Goal: Information Seeking & Learning: Check status

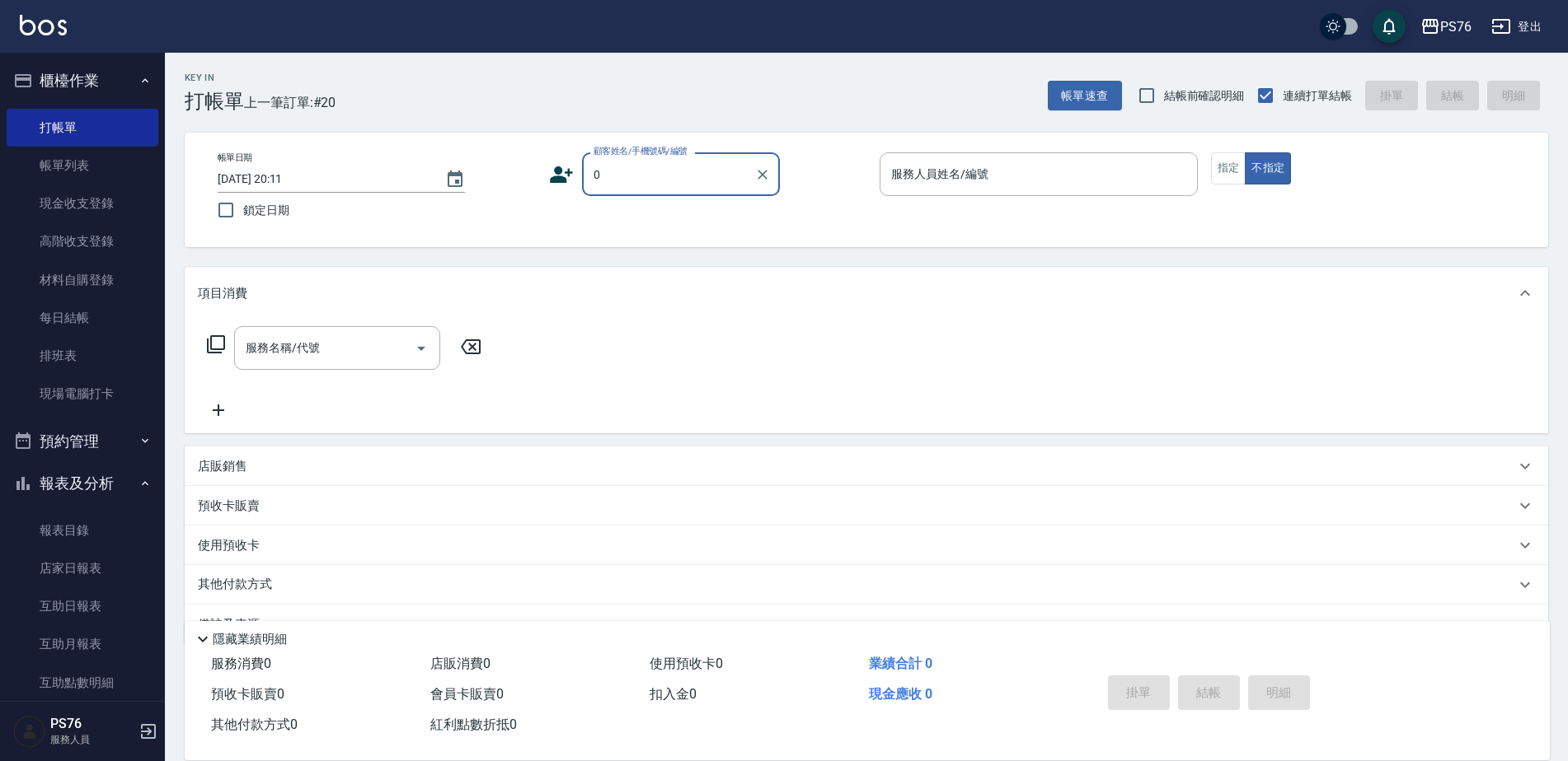
type input "無名字/0/null"
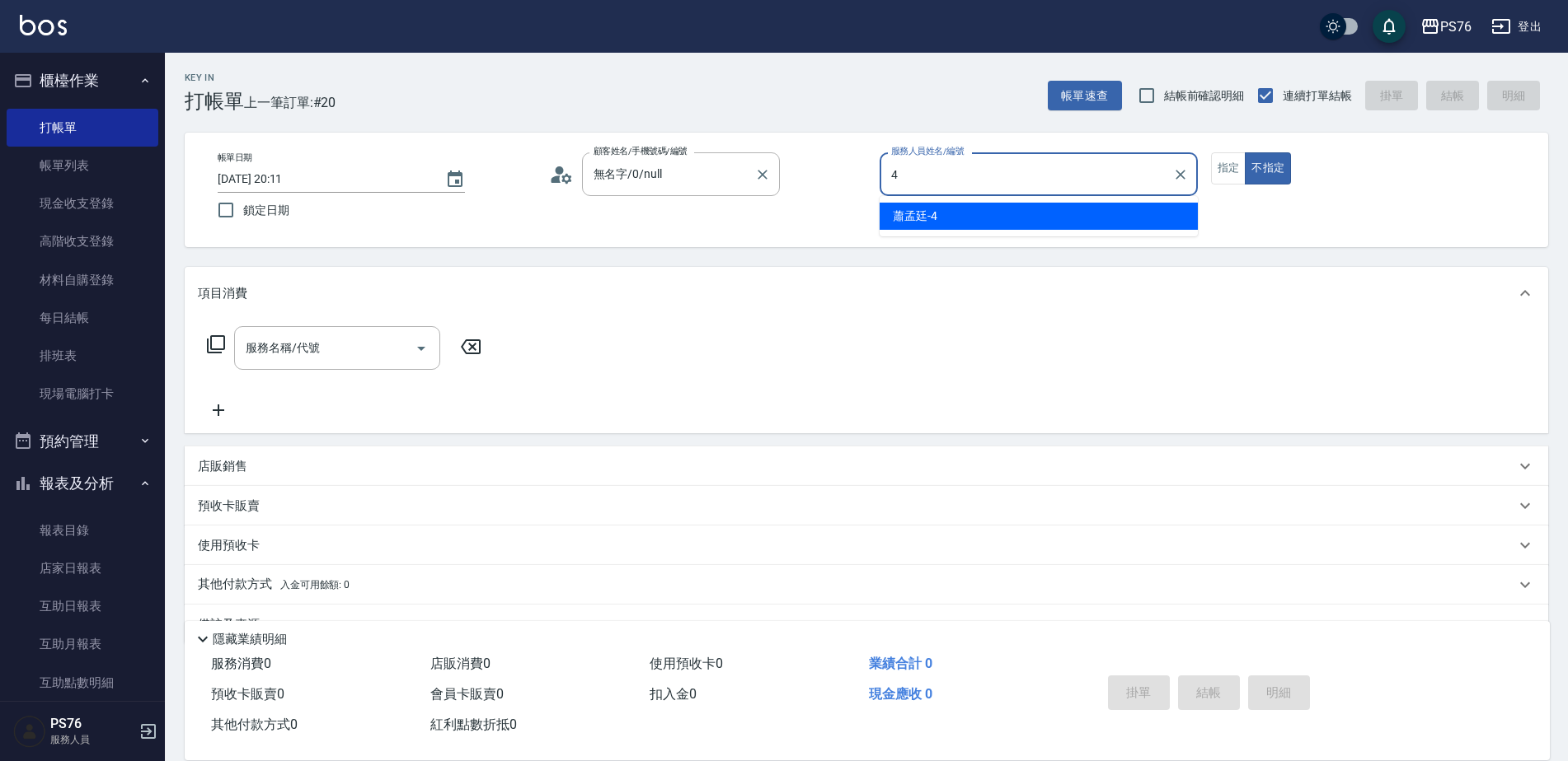
type input "蕭孟廷-4"
type button "false"
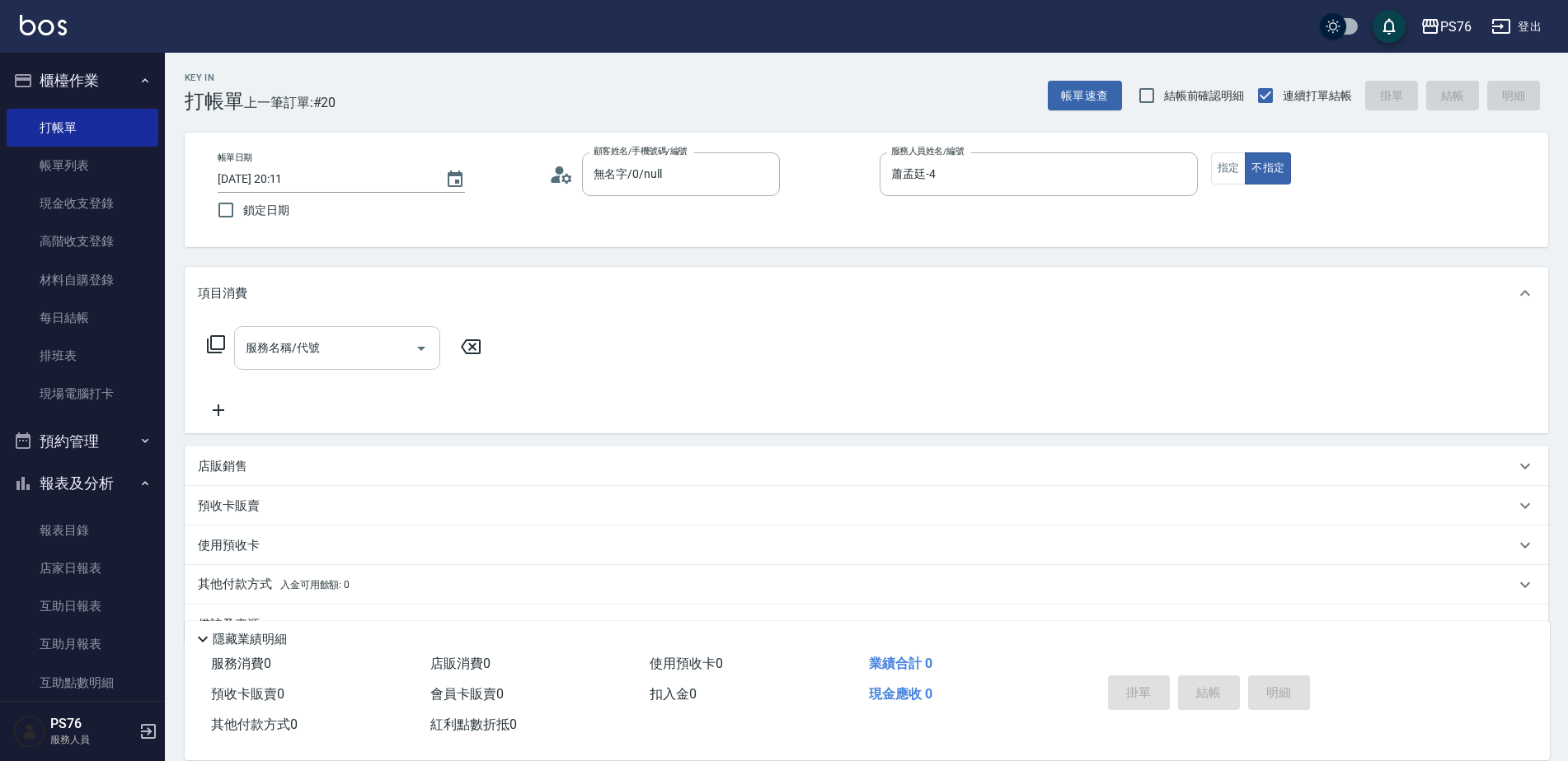
click at [333, 342] on input "服務名稱/代號" at bounding box center [324, 348] width 167 height 29
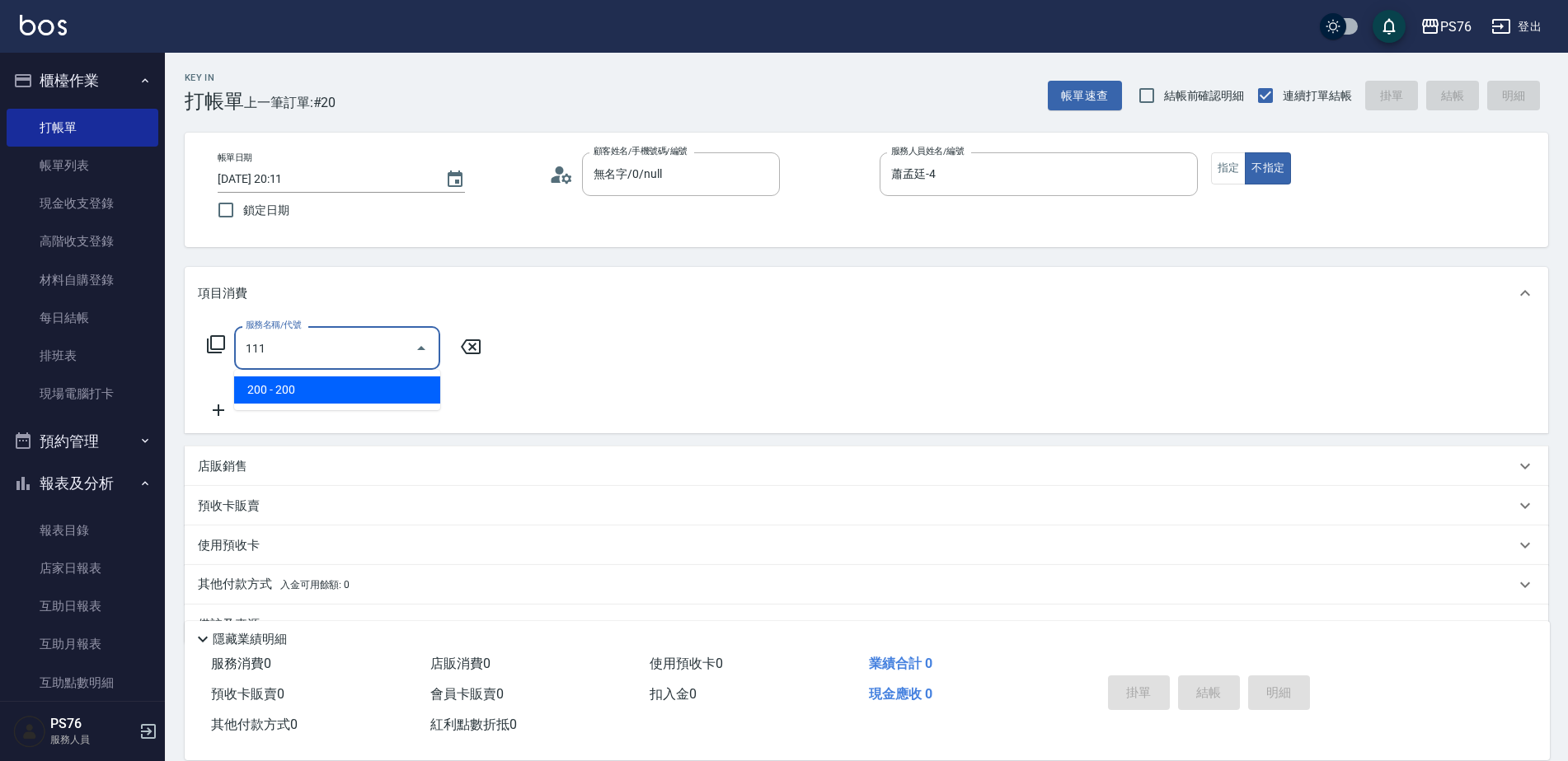
type input "200(111)"
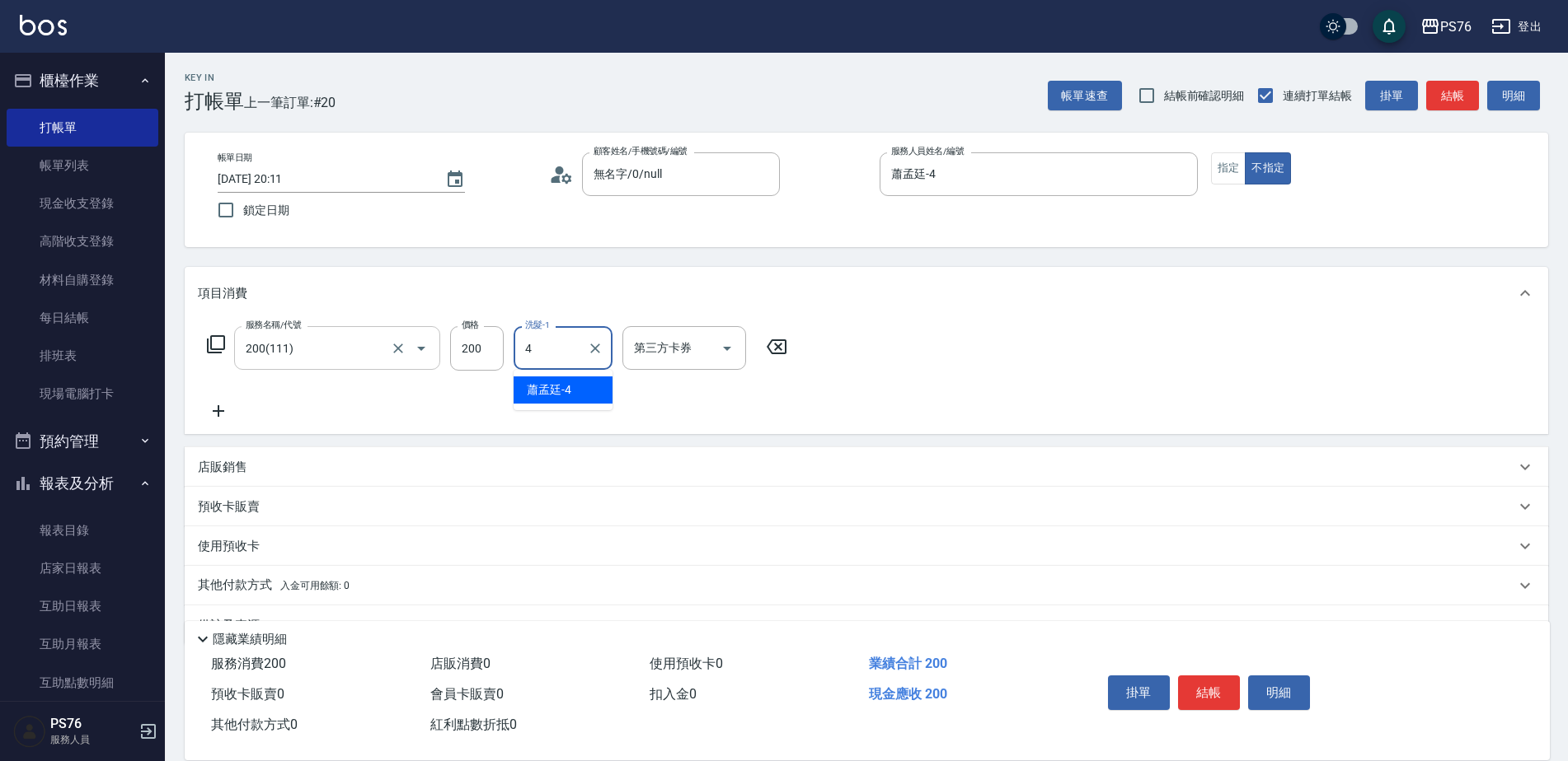
type input "蕭孟廷-4"
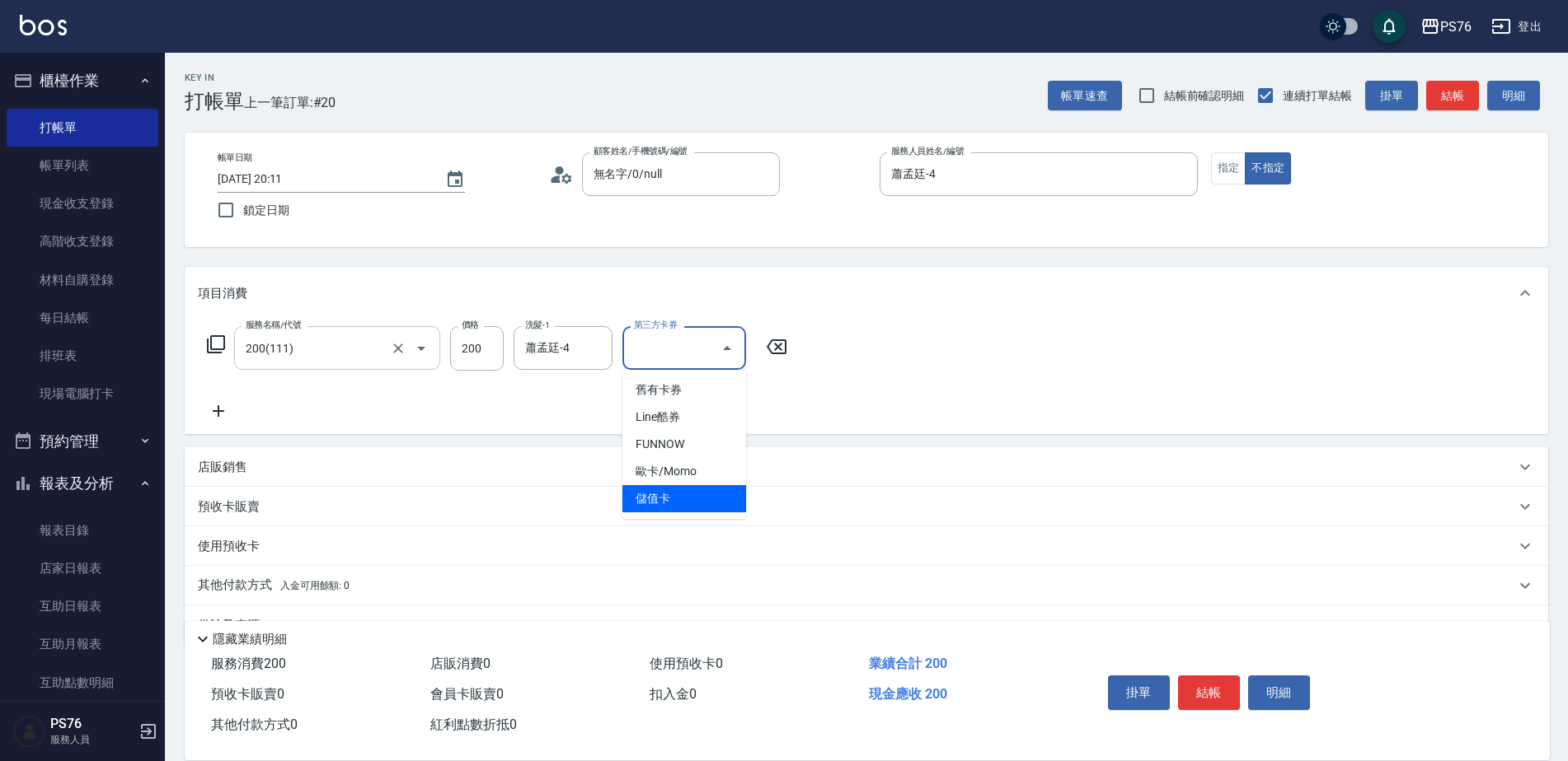
type input "儲值卡"
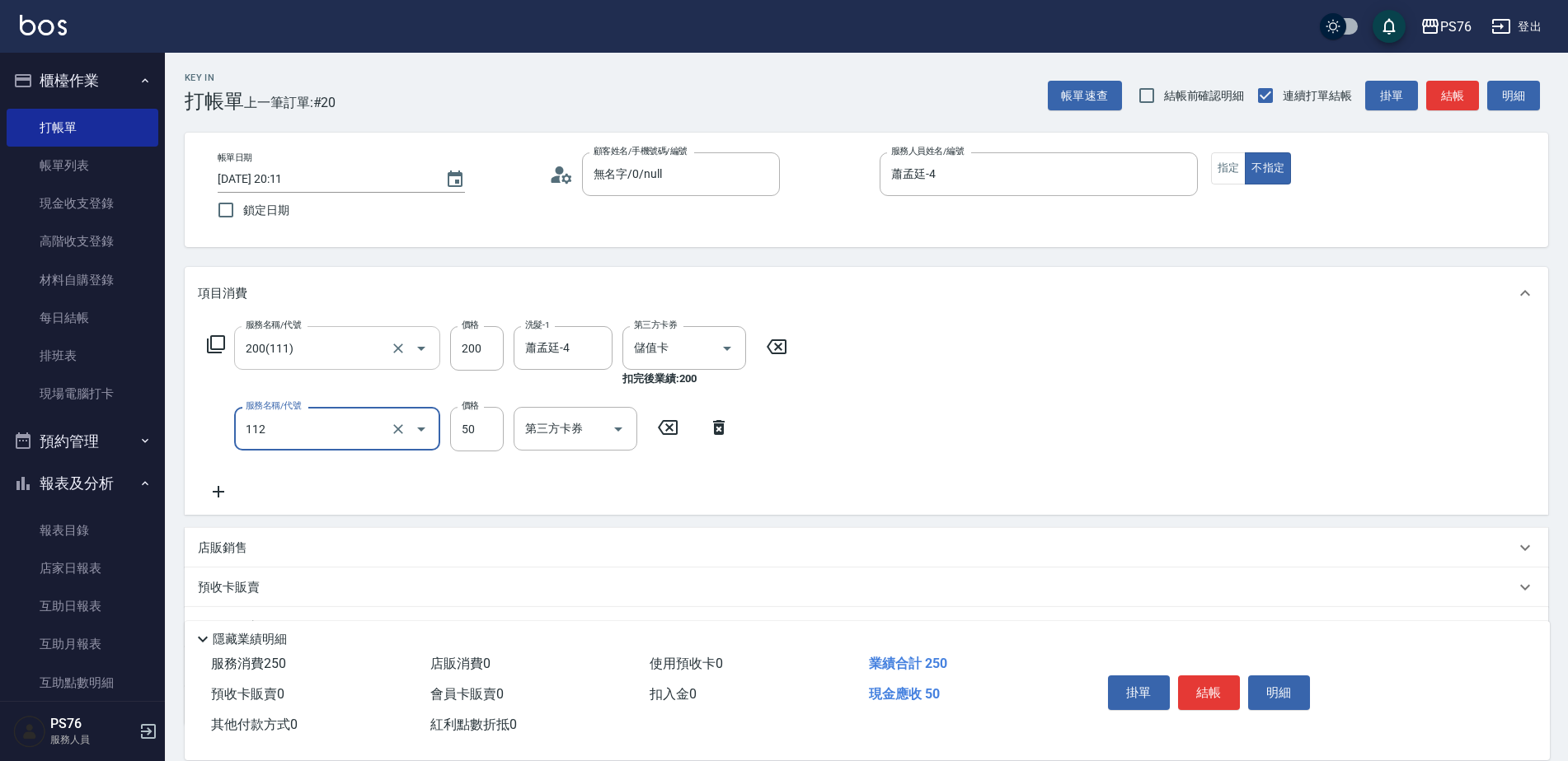
type input "精油50(112)"
type input "蕭孟廷-4"
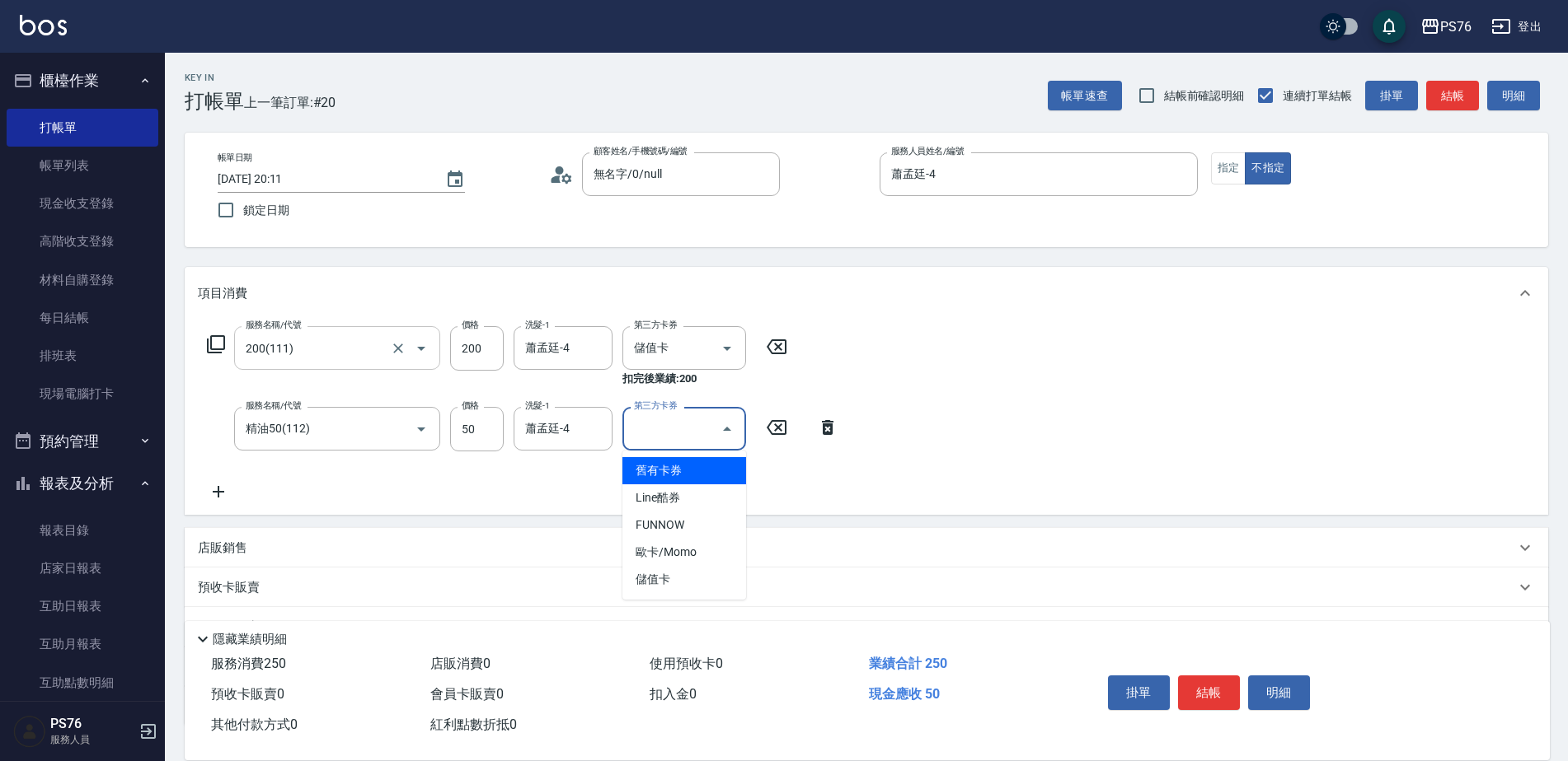
type input "儲值卡"
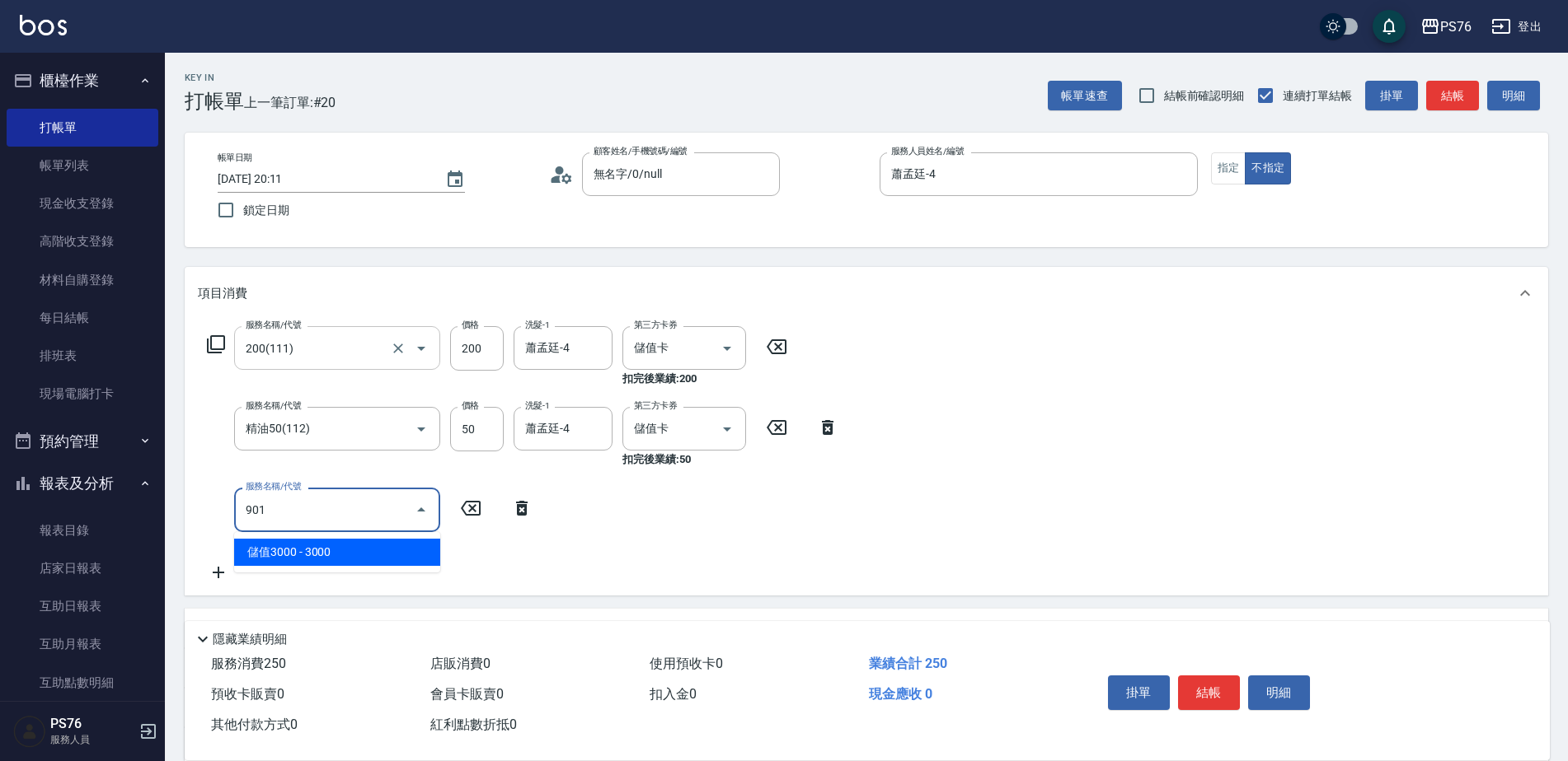
type input "儲值3000(901)"
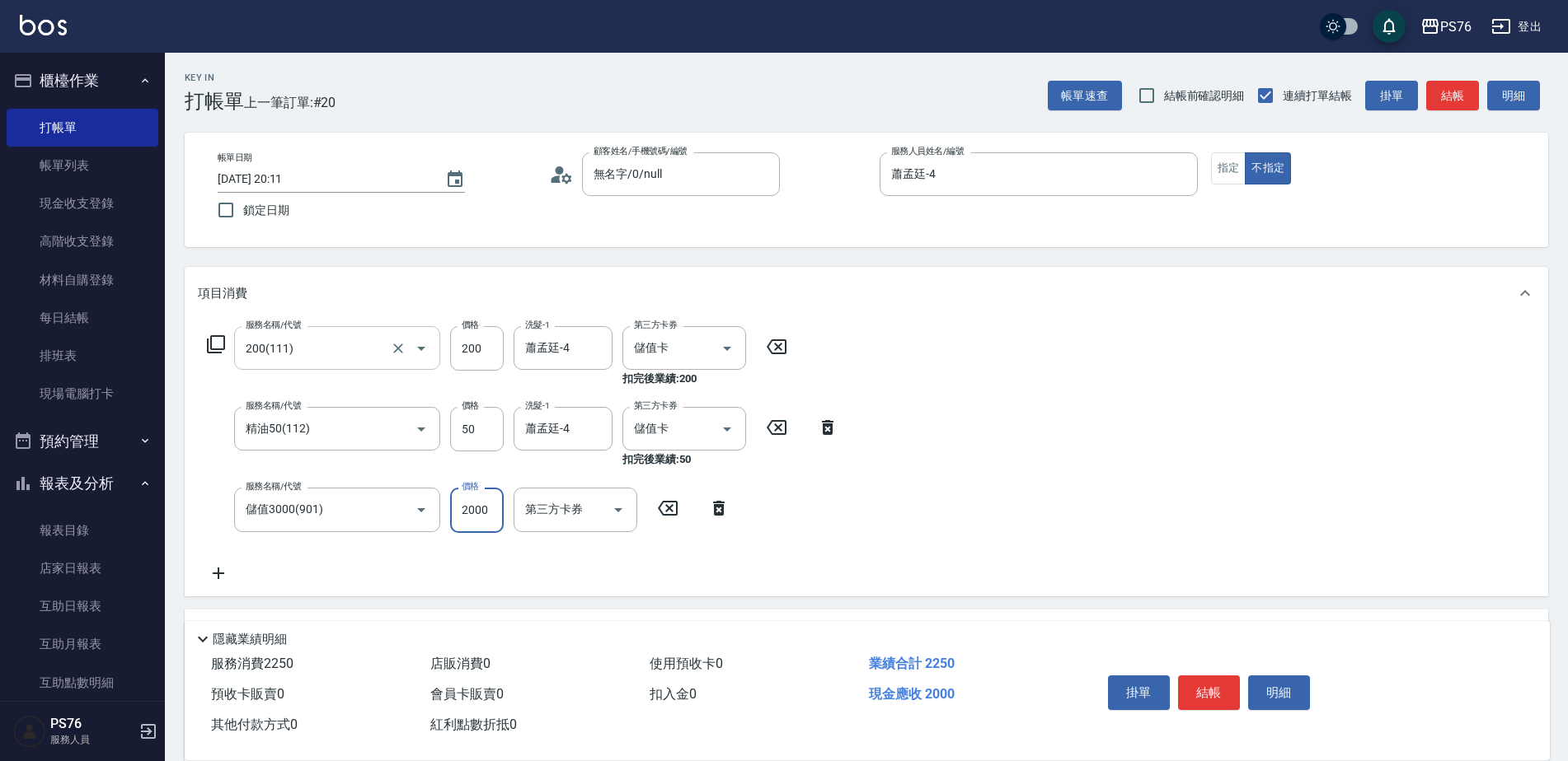
type input "2000"
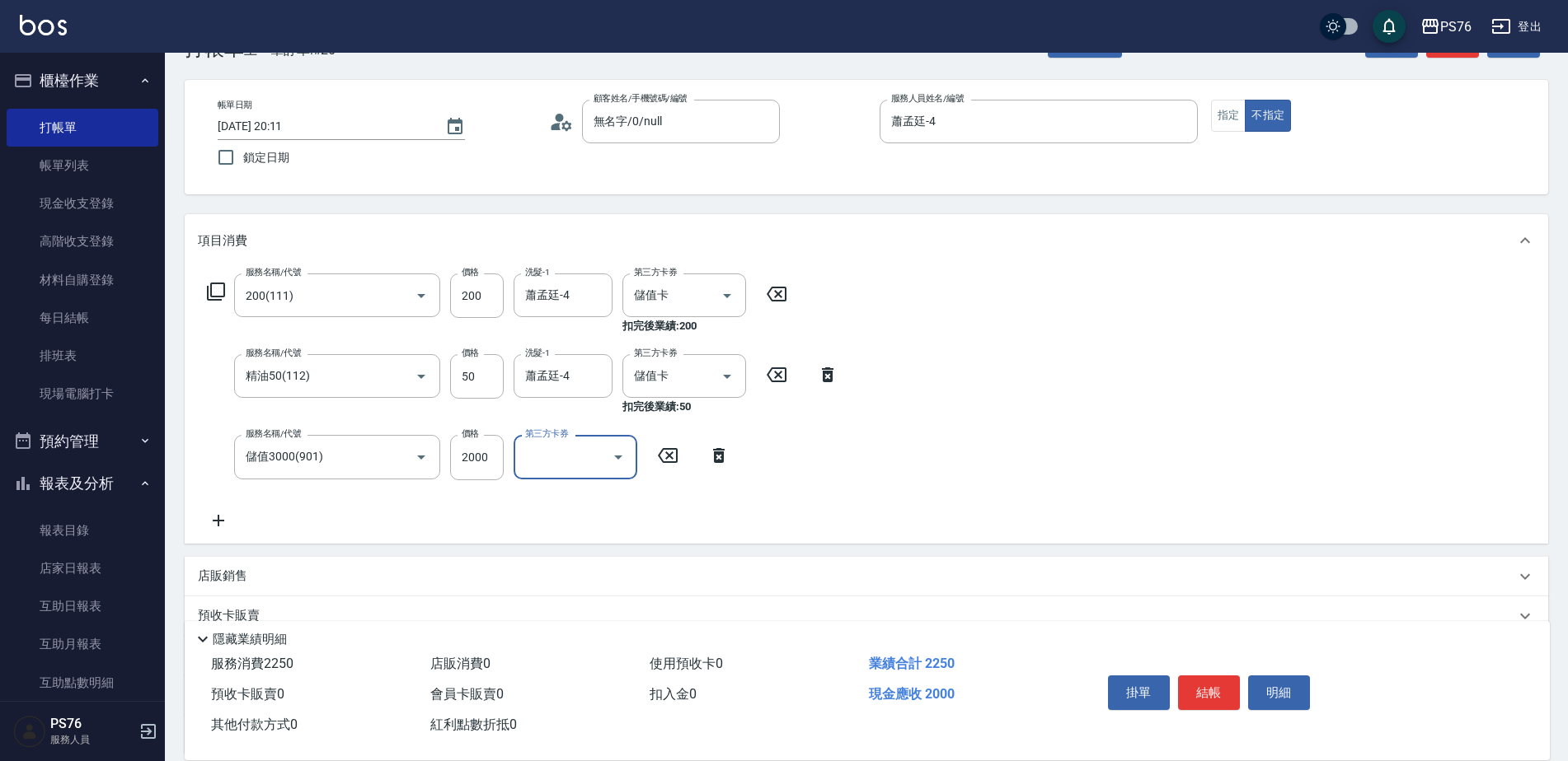
scroll to position [82, 0]
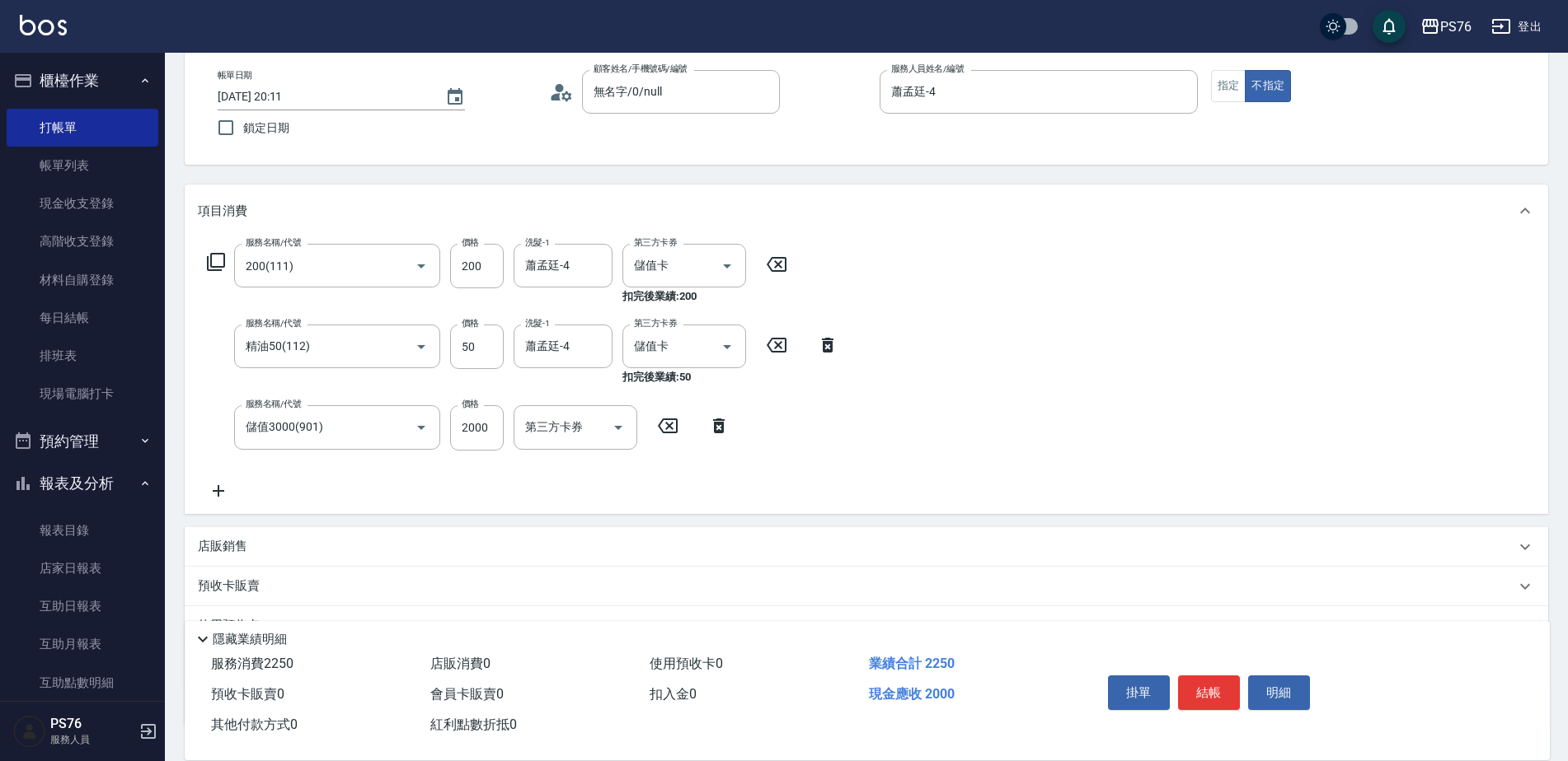
click at [347, 537] on div "店販銷售" at bounding box center [866, 547] width 1363 height 40
type input "蕭孟廷-4"
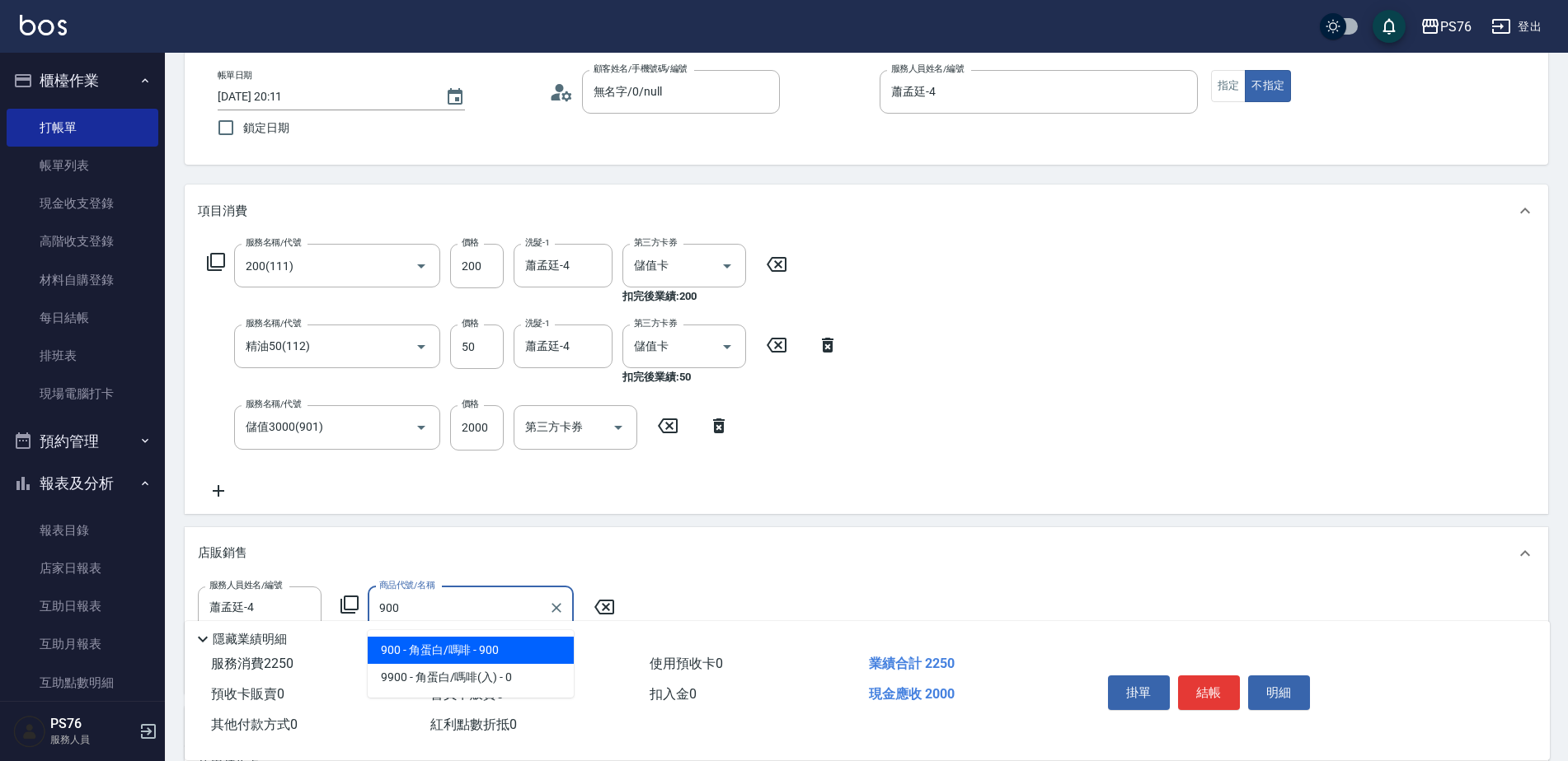
type input "角蛋白/嗎啡"
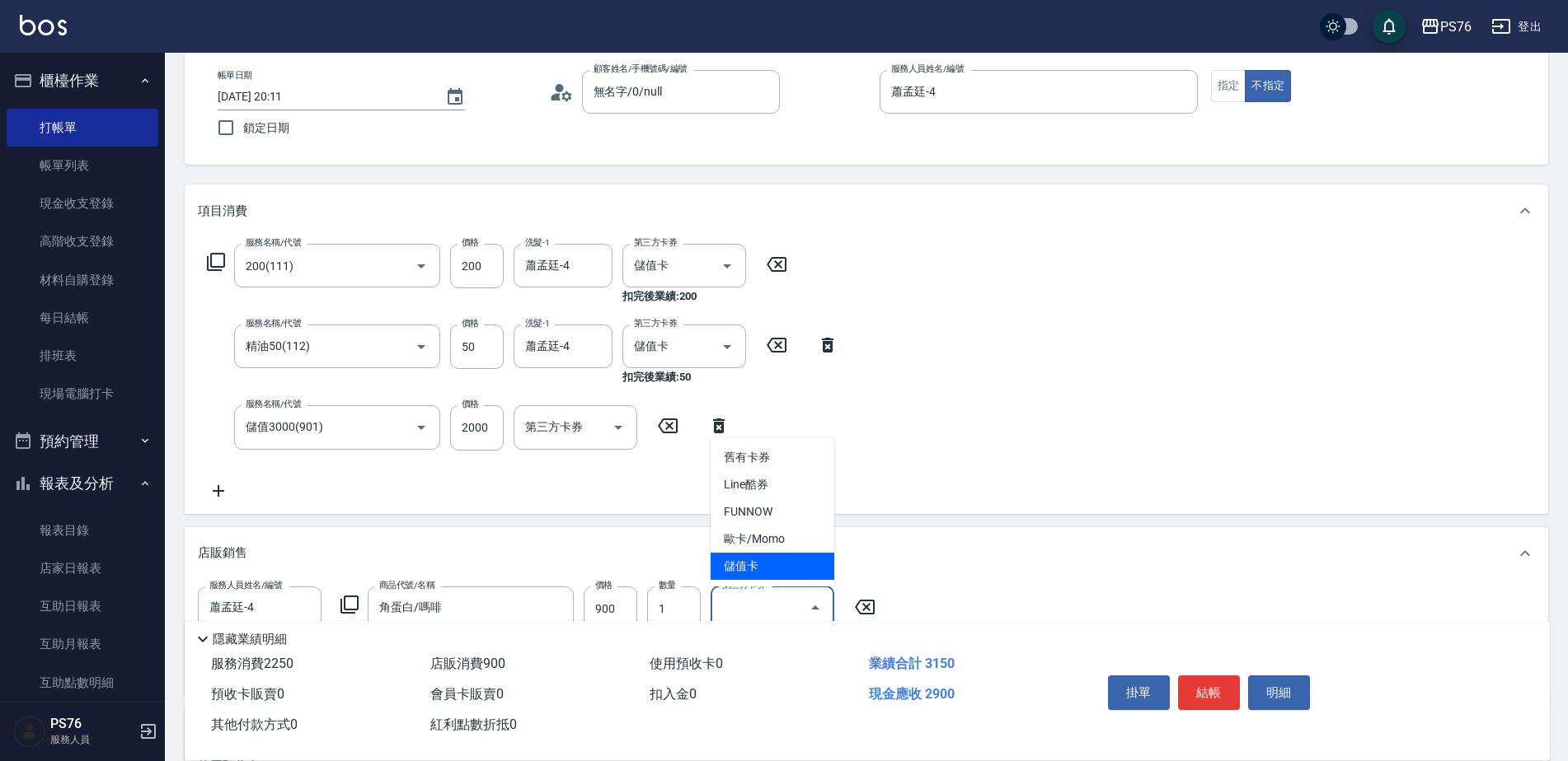
type input "儲值卡"
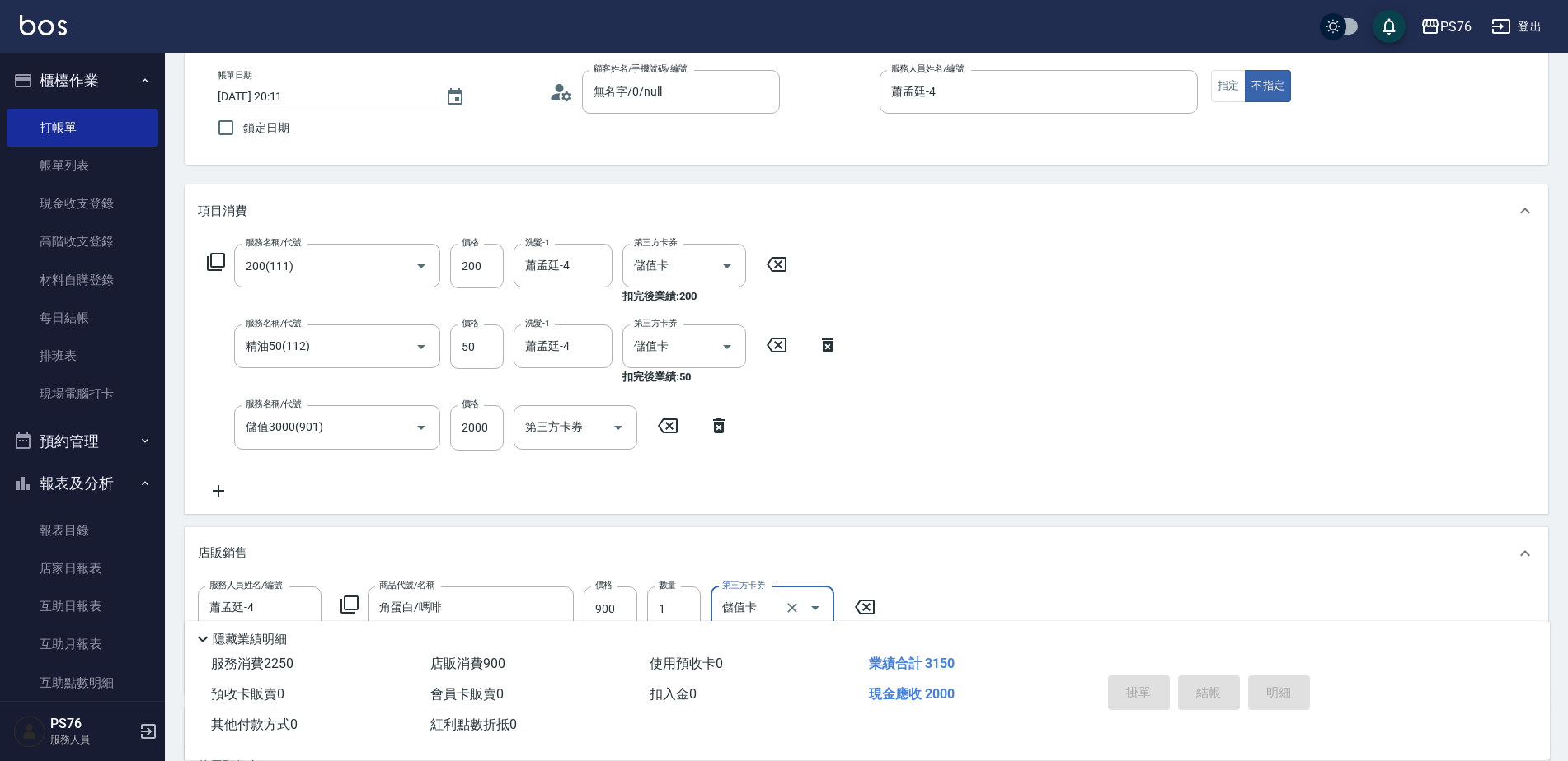
type input "2025/09/17 21:22"
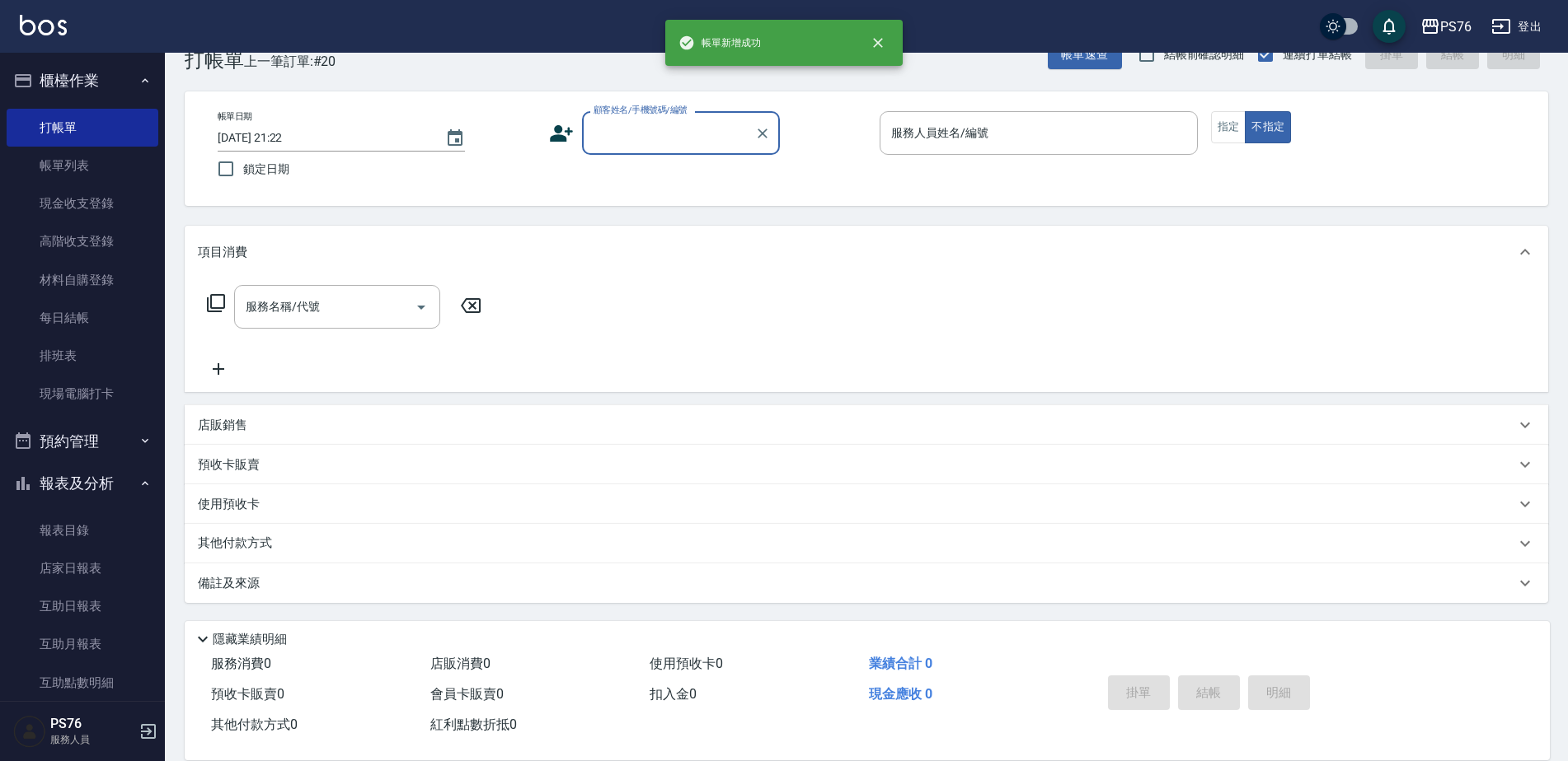
scroll to position [41, 0]
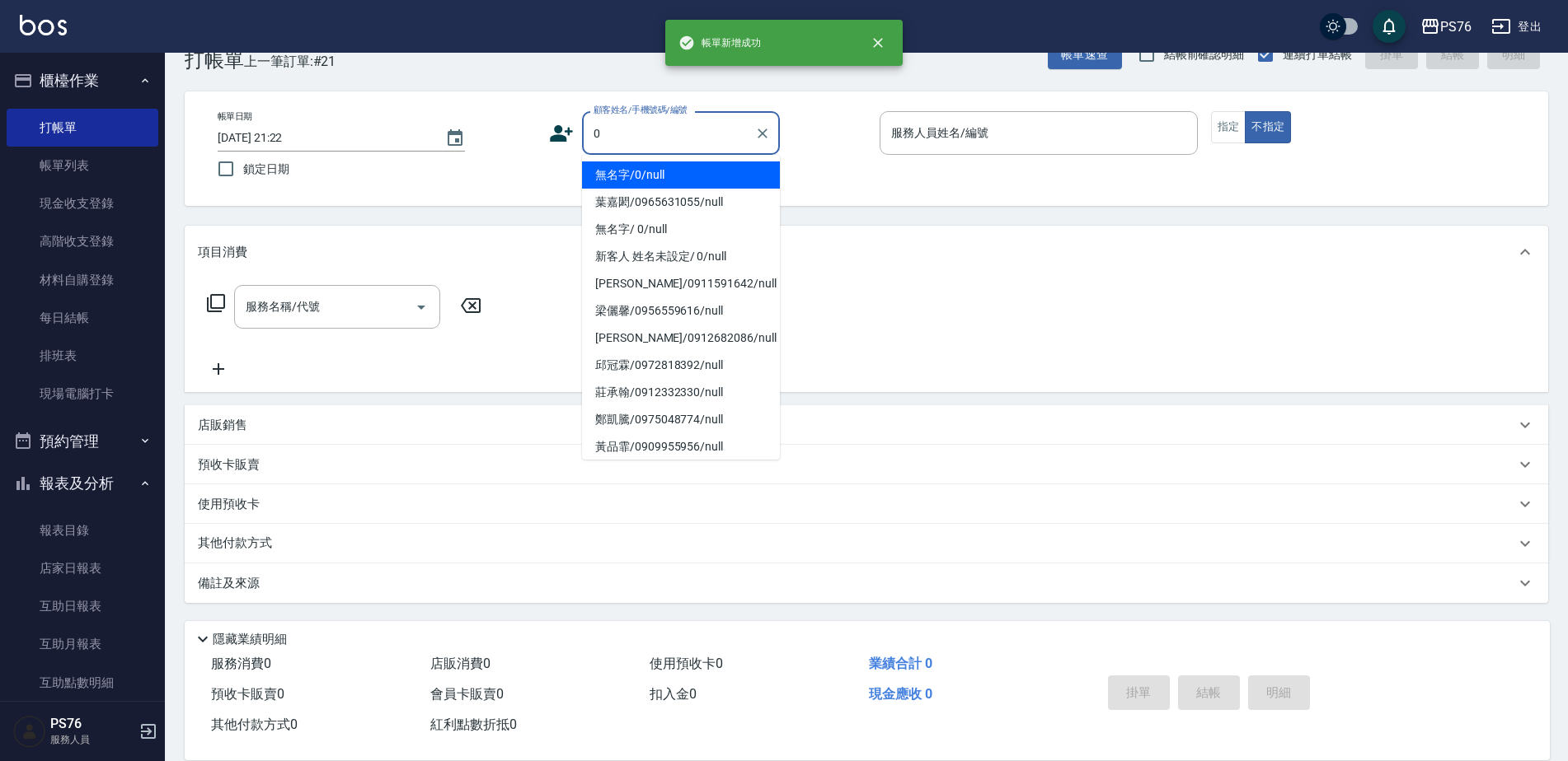
type input "無名字/0/null"
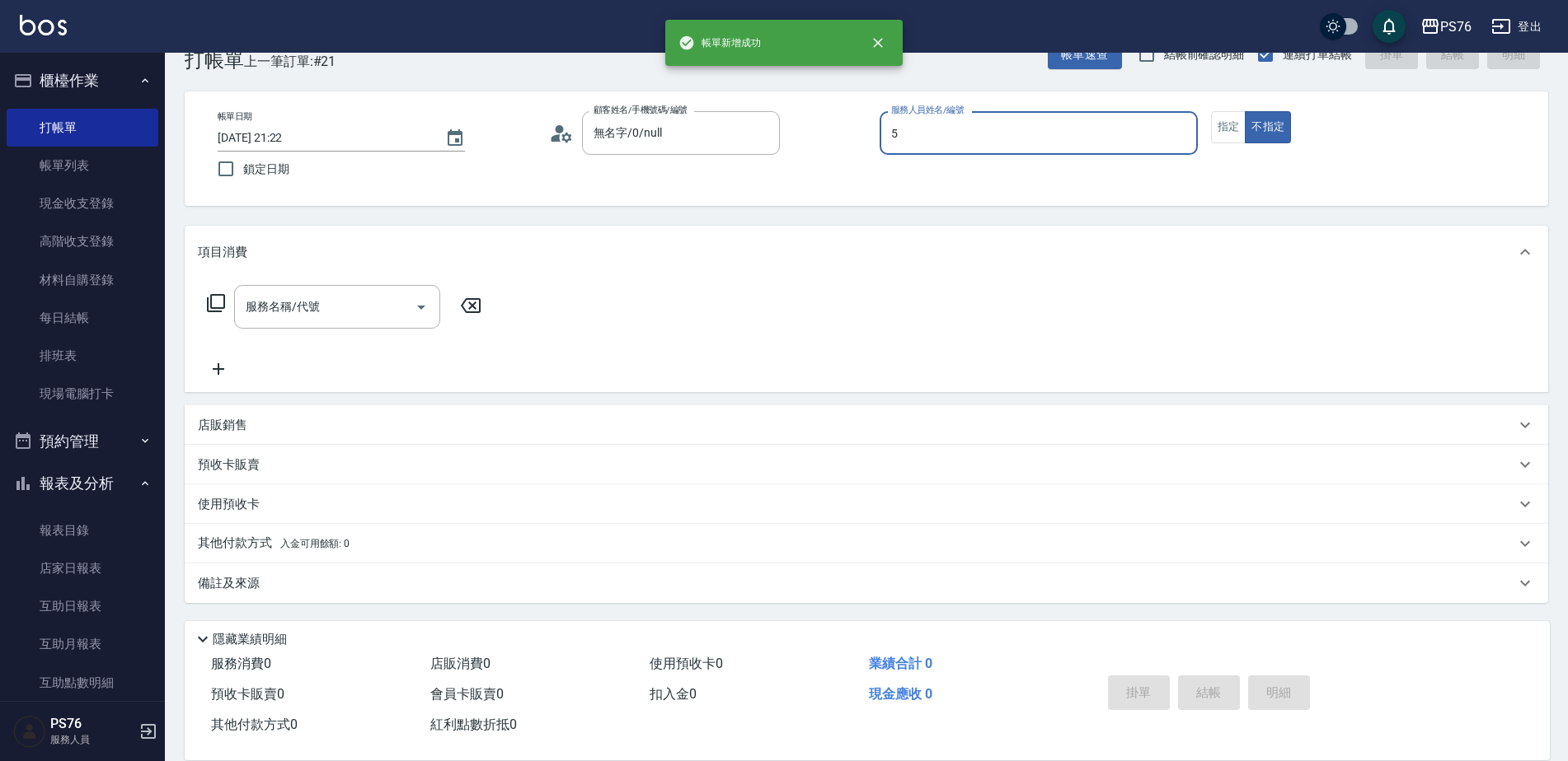
type input "呂佳穎-5"
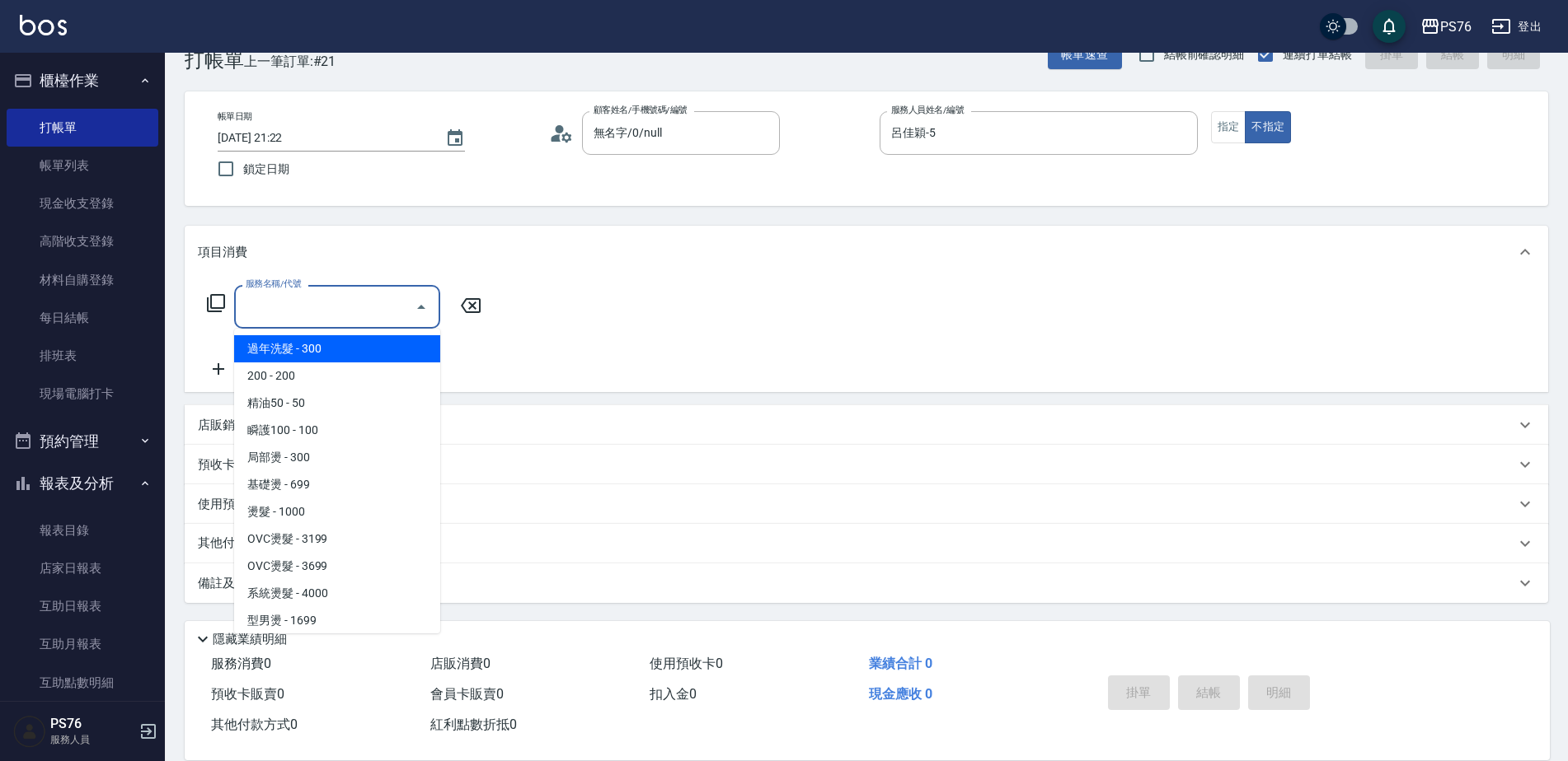
click at [360, 313] on input "服務名稱/代號" at bounding box center [324, 307] width 167 height 29
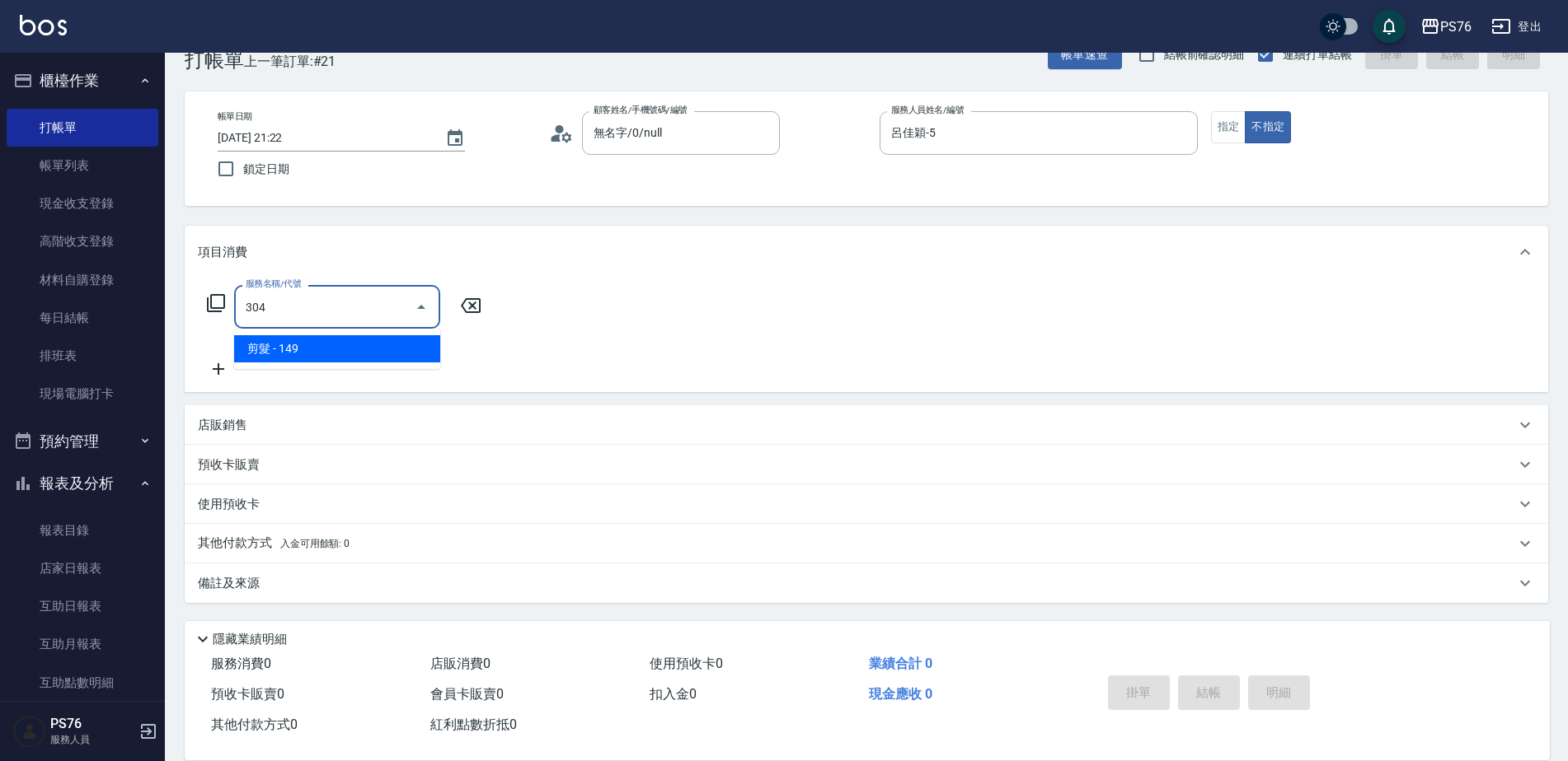
type input "剪髮(304)"
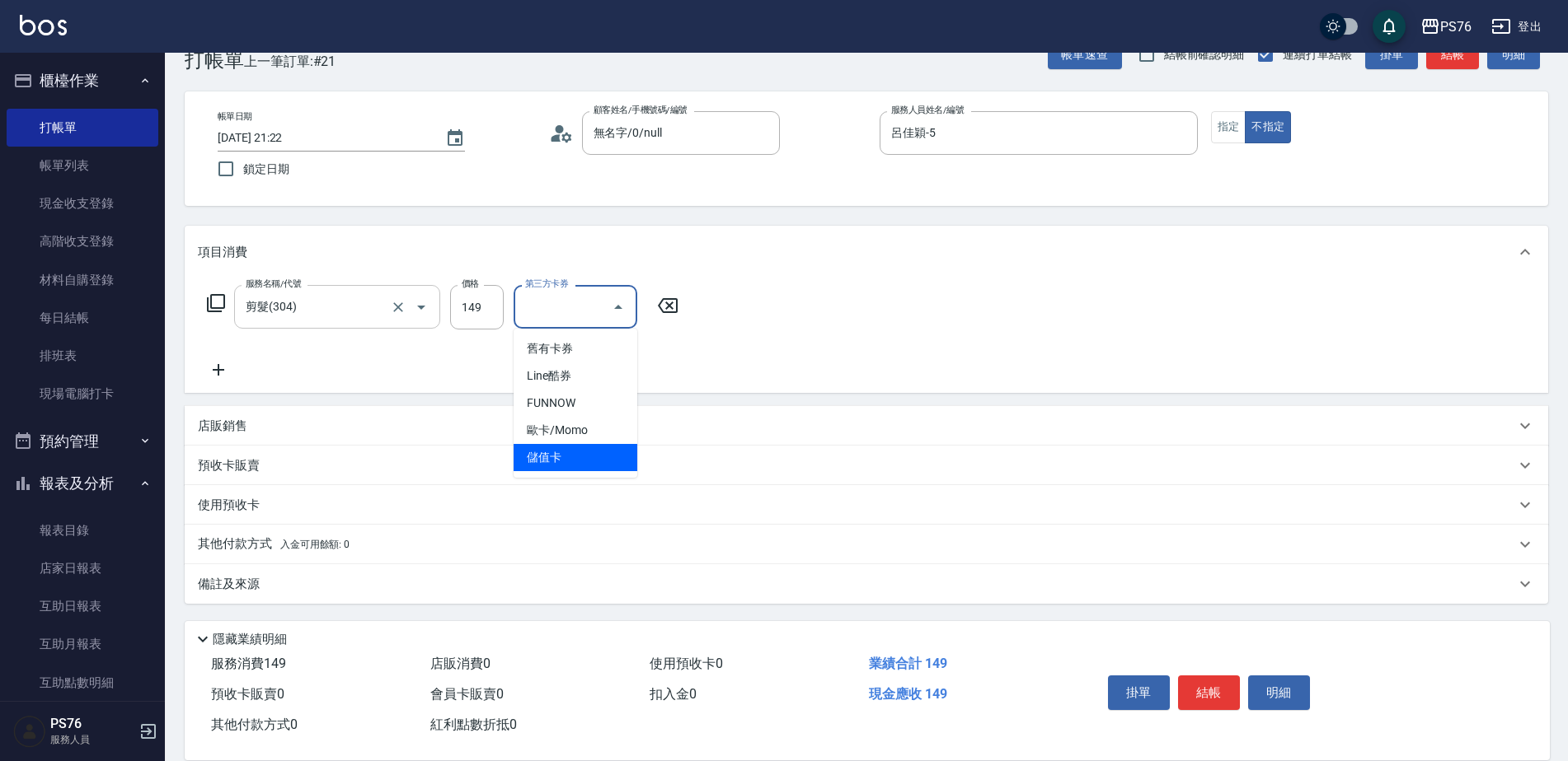
type input "儲值卡"
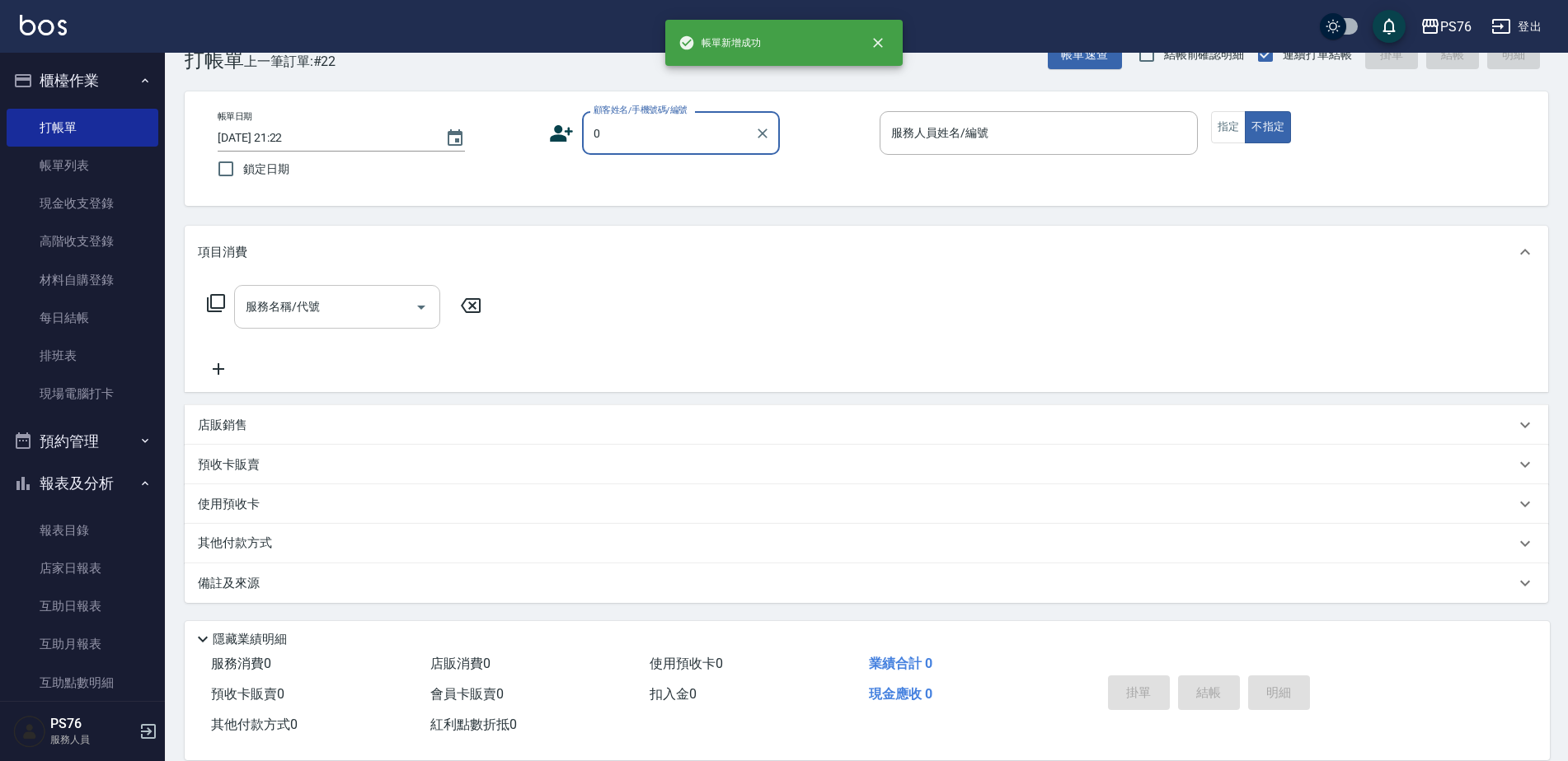
type input "無名字/0/null"
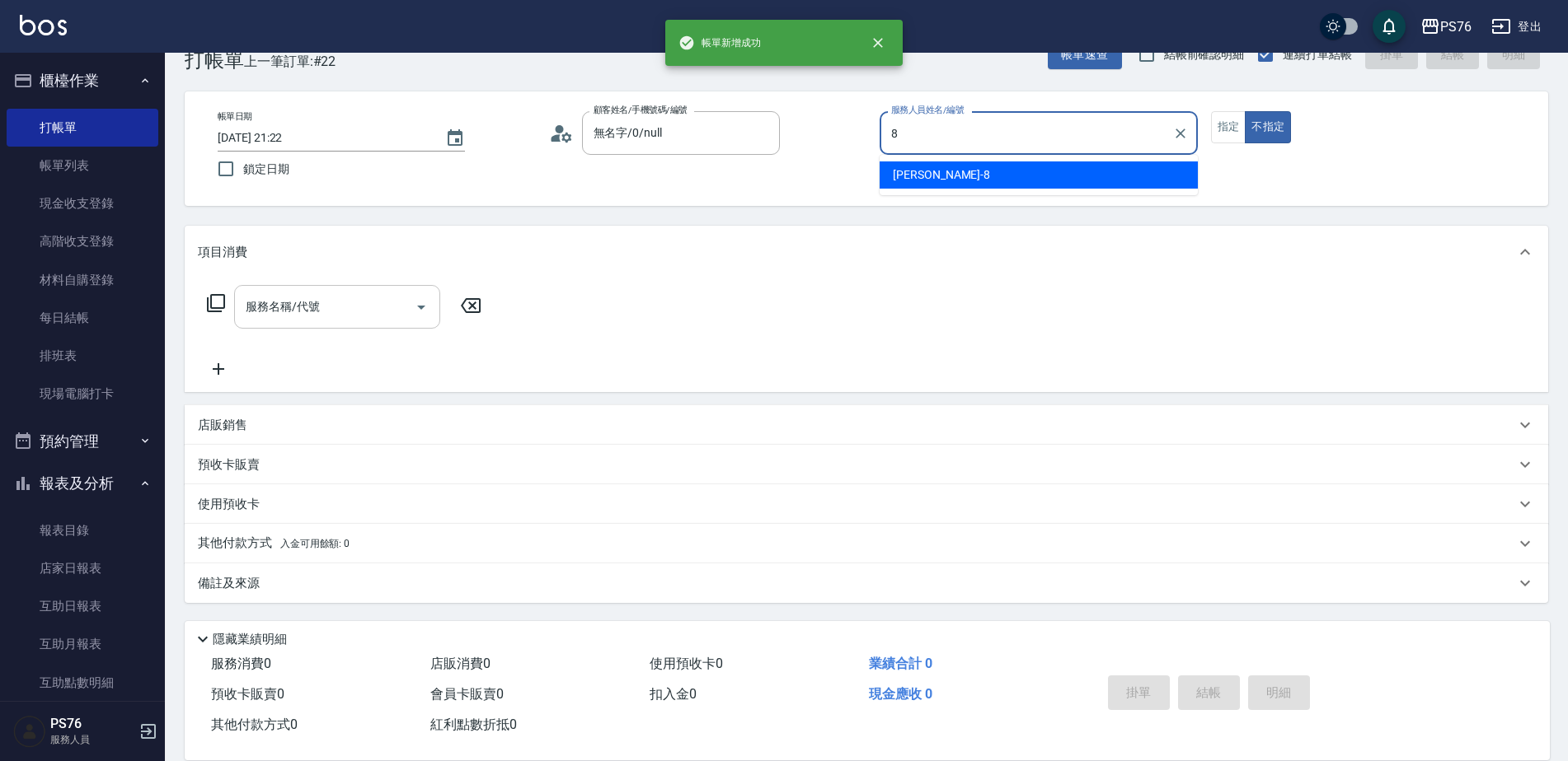
type input "韓韓森-8"
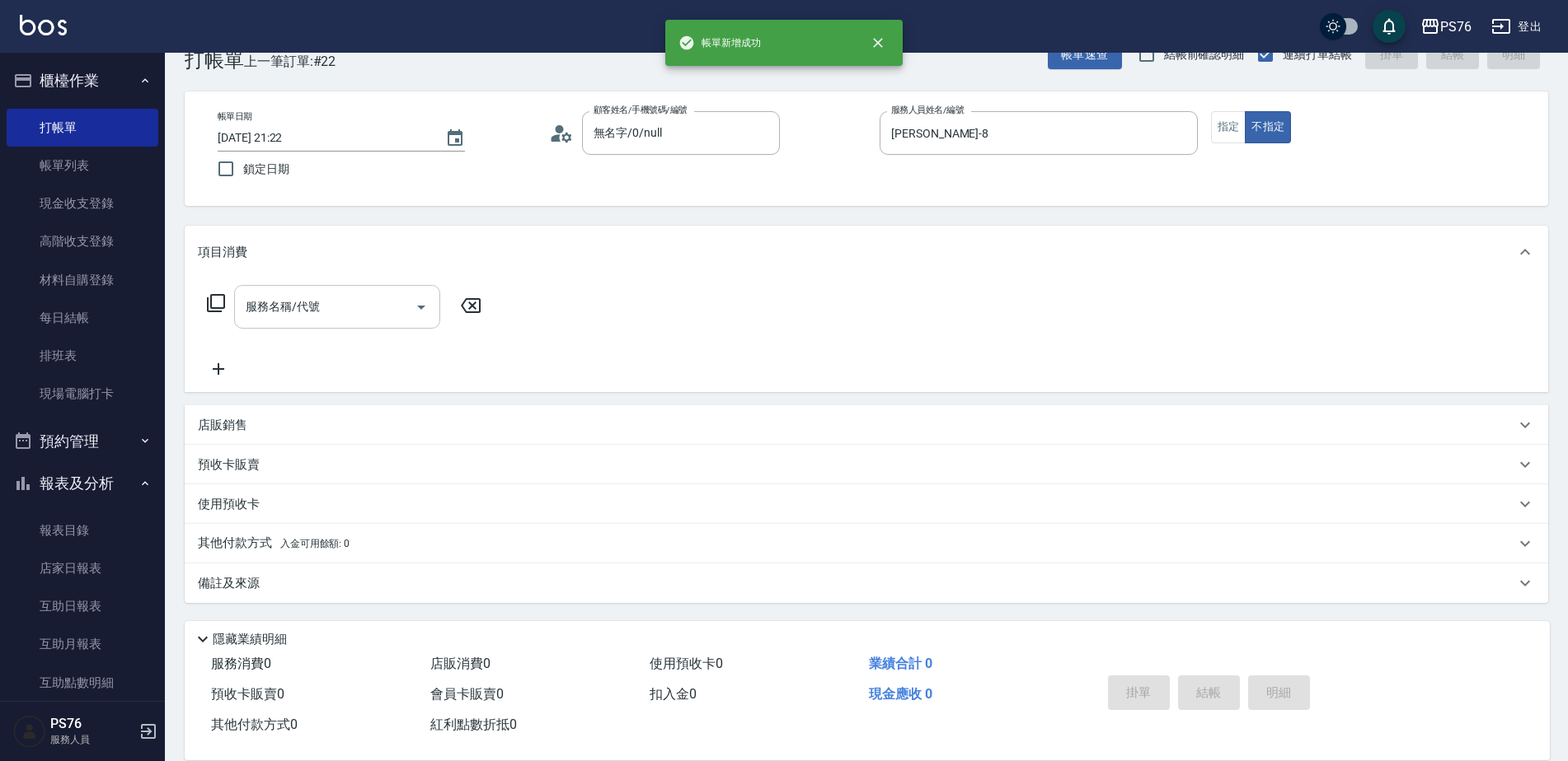
click at [360, 313] on input "服務名稱/代號" at bounding box center [324, 307] width 167 height 29
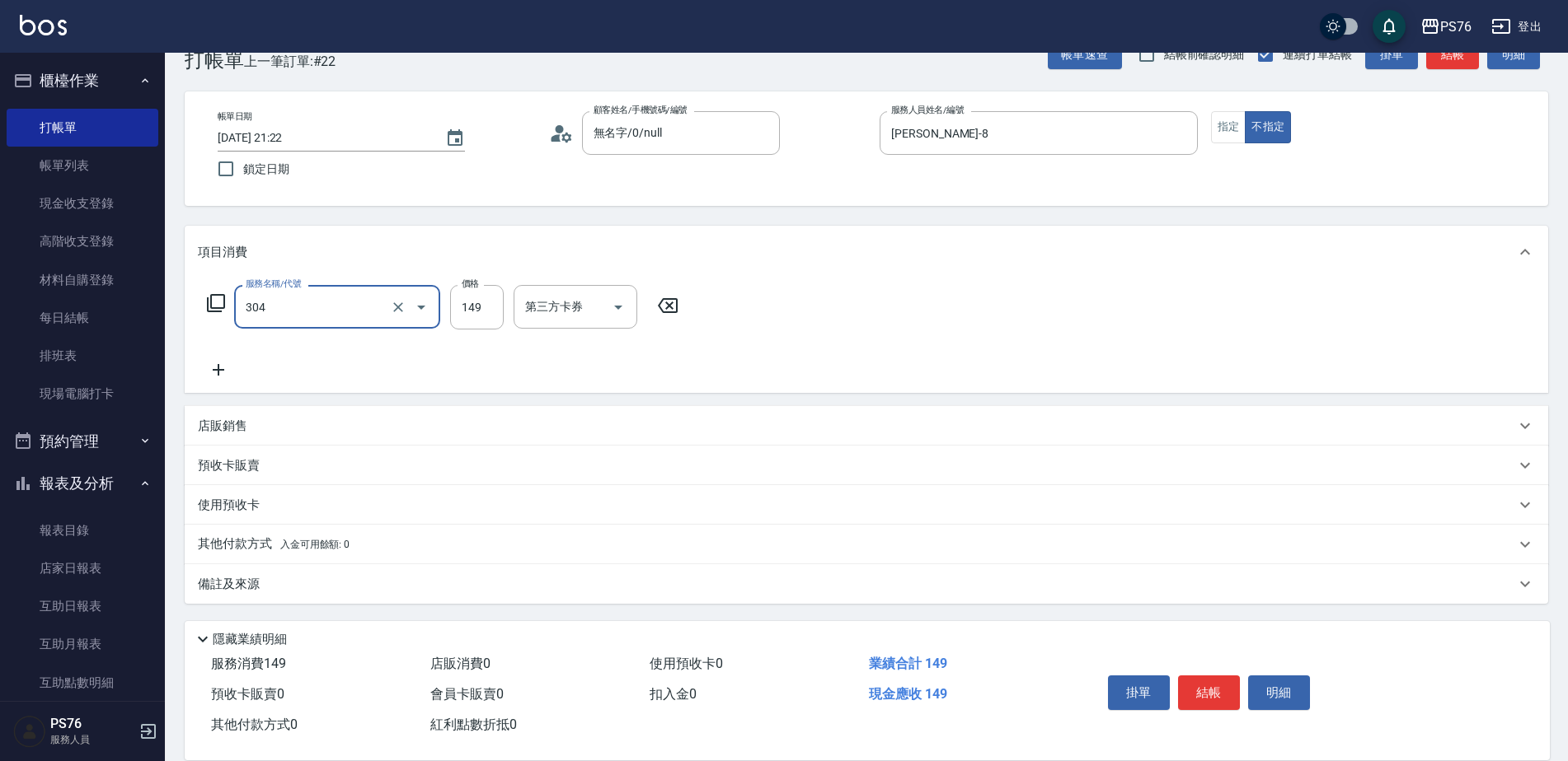
type input "剪髮(304)"
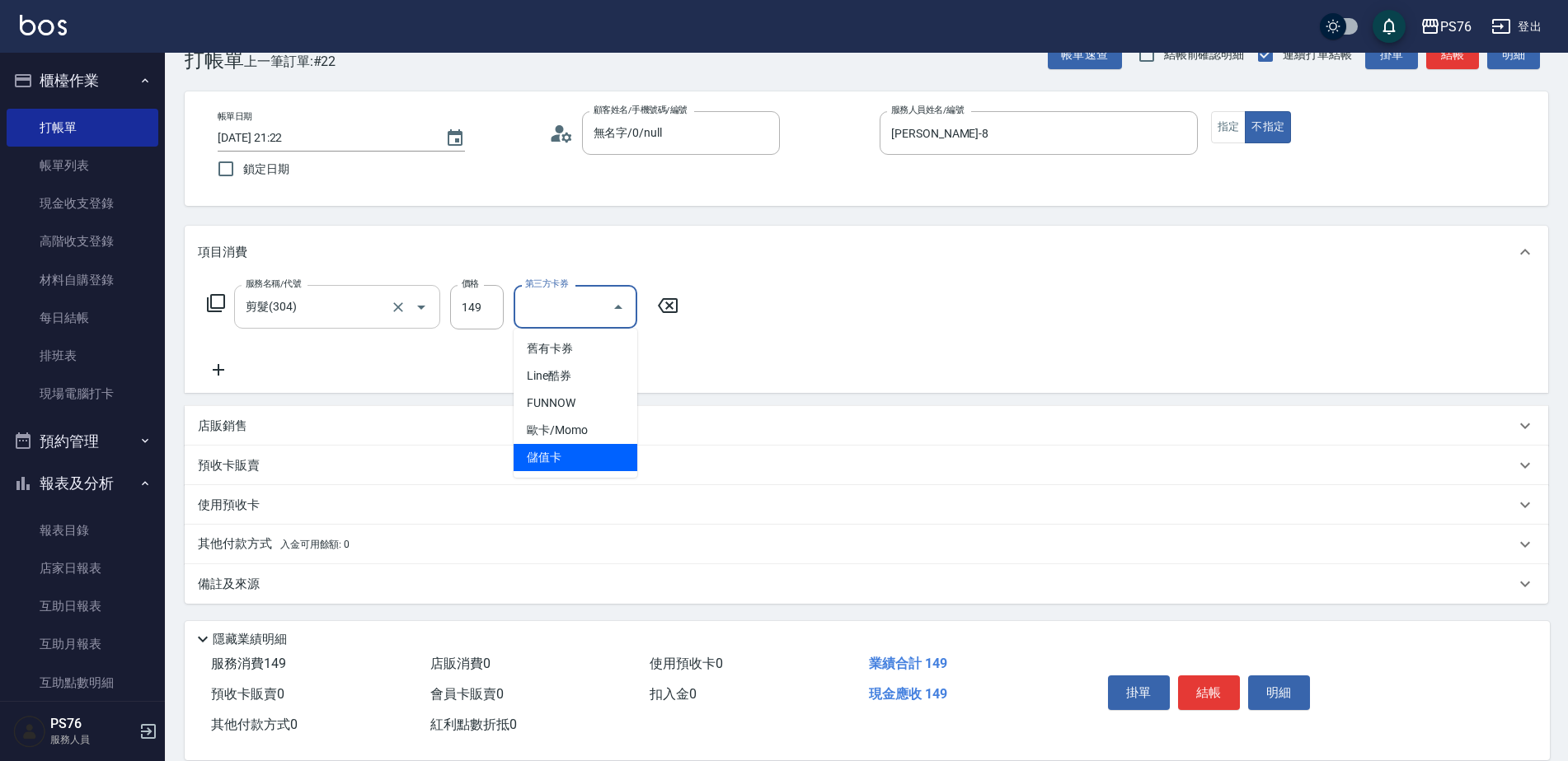
type input "儲值卡"
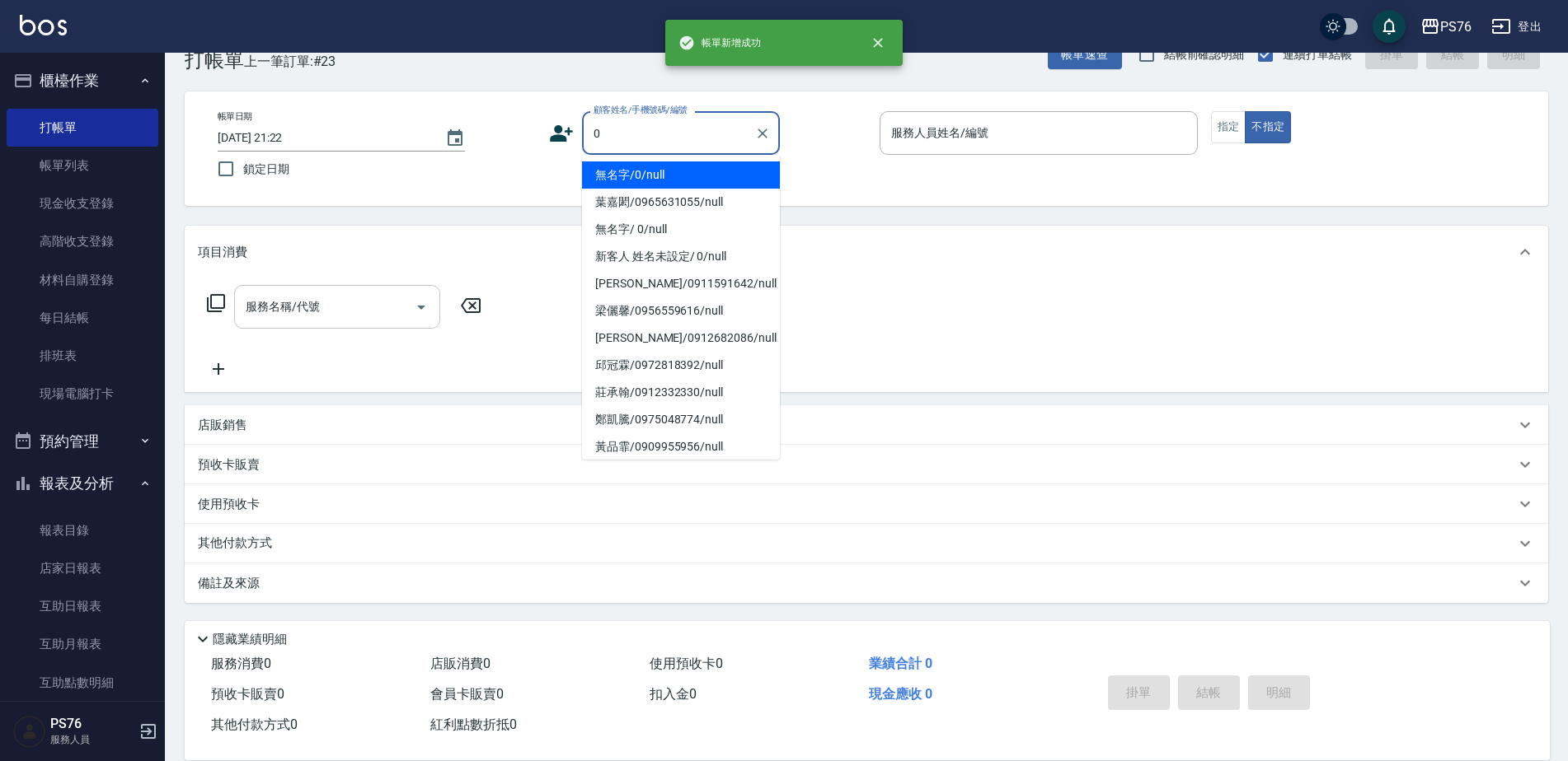
type input "無名字/0/null"
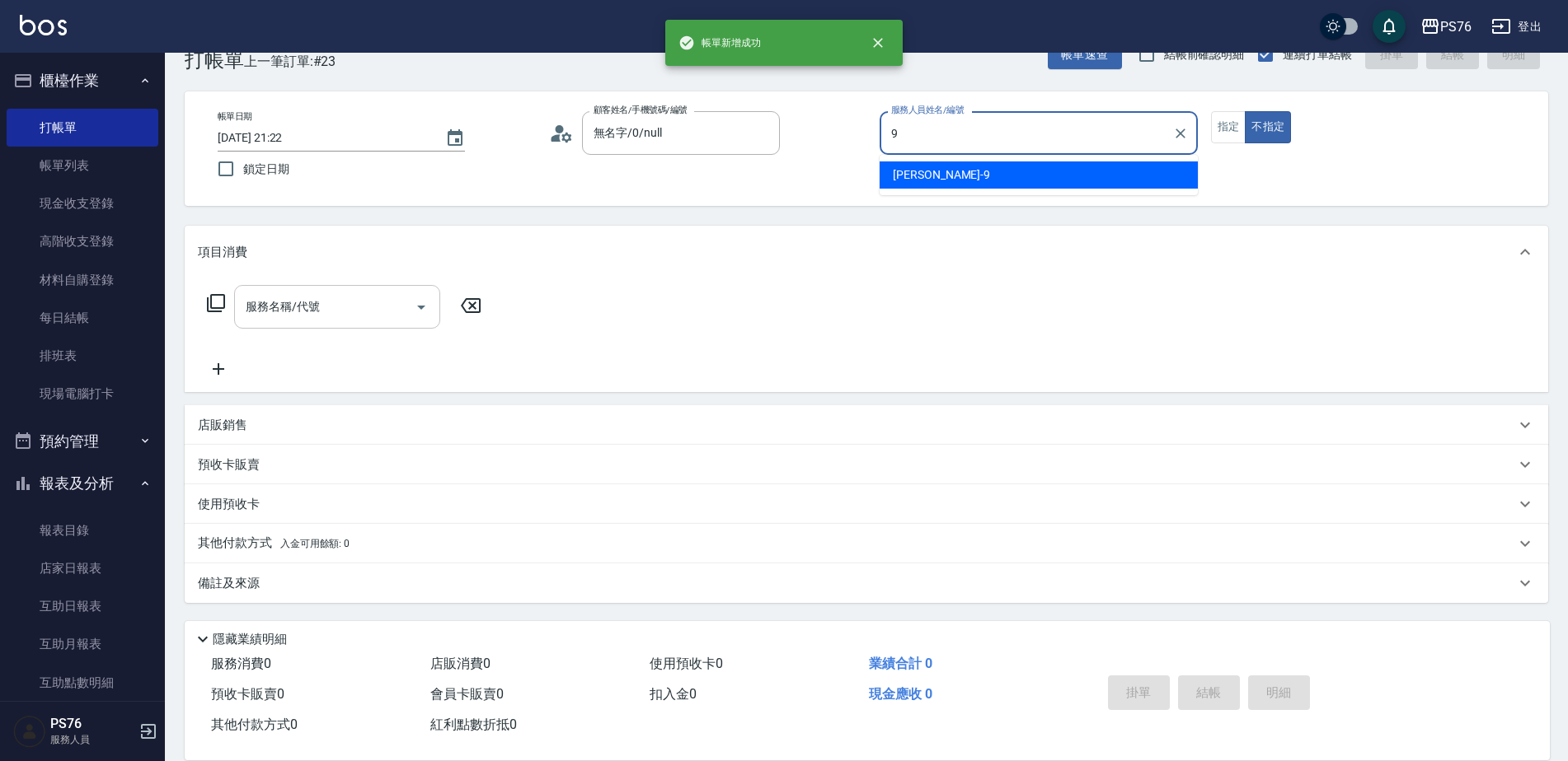
type input "劉憶彤-9"
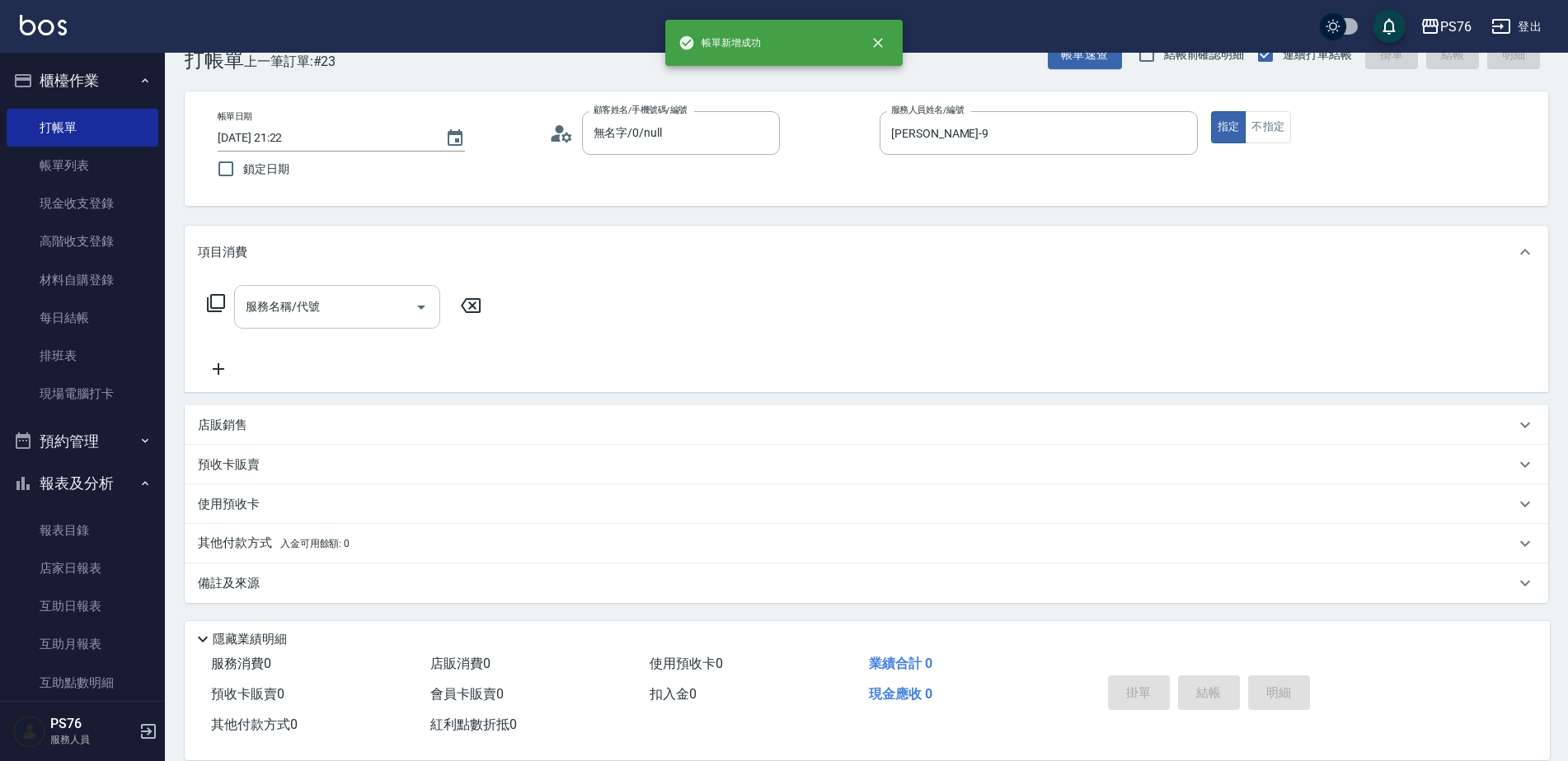
click at [360, 313] on input "服務名稱/代號" at bounding box center [324, 307] width 167 height 29
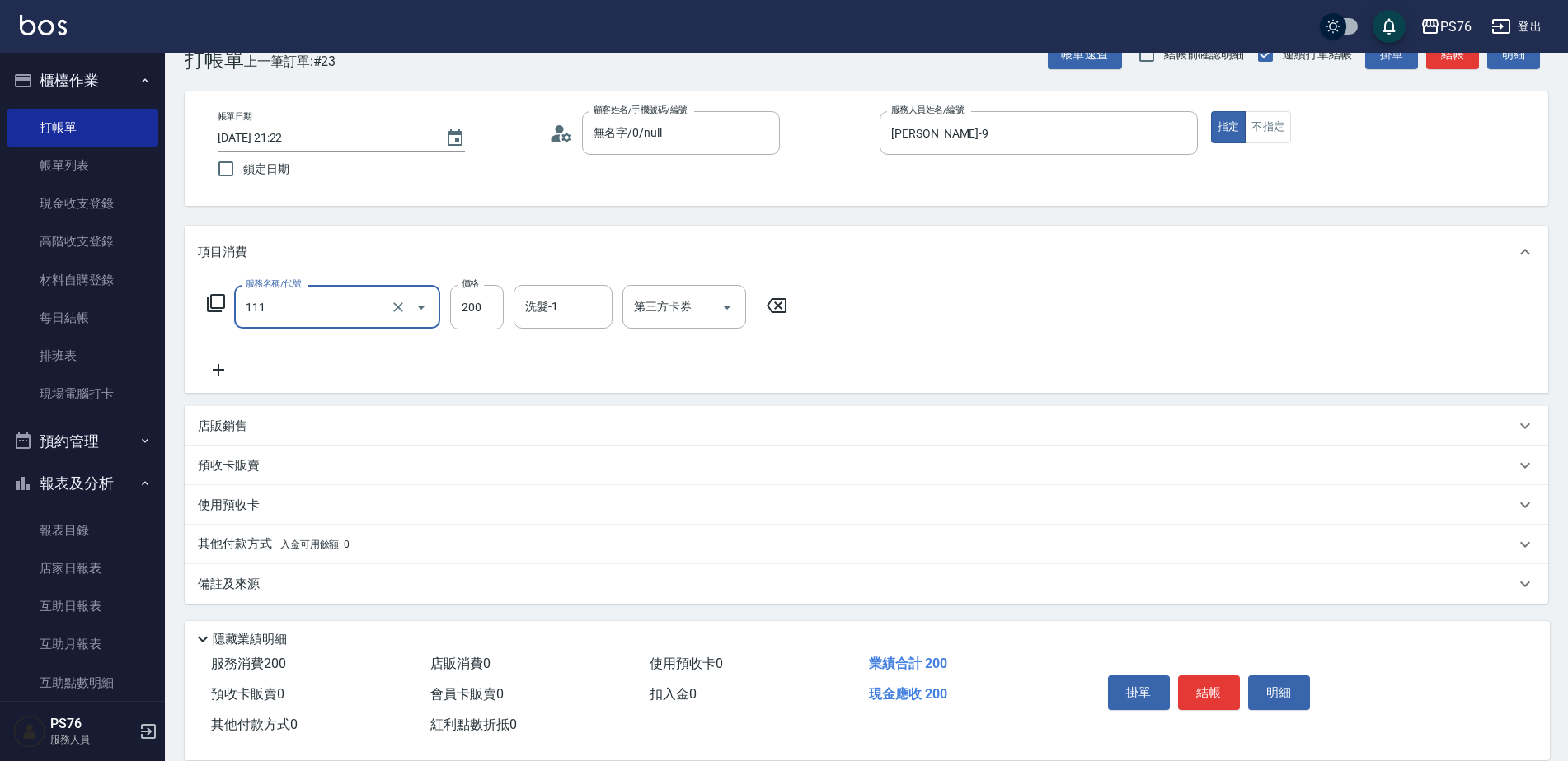
type input "200(111)"
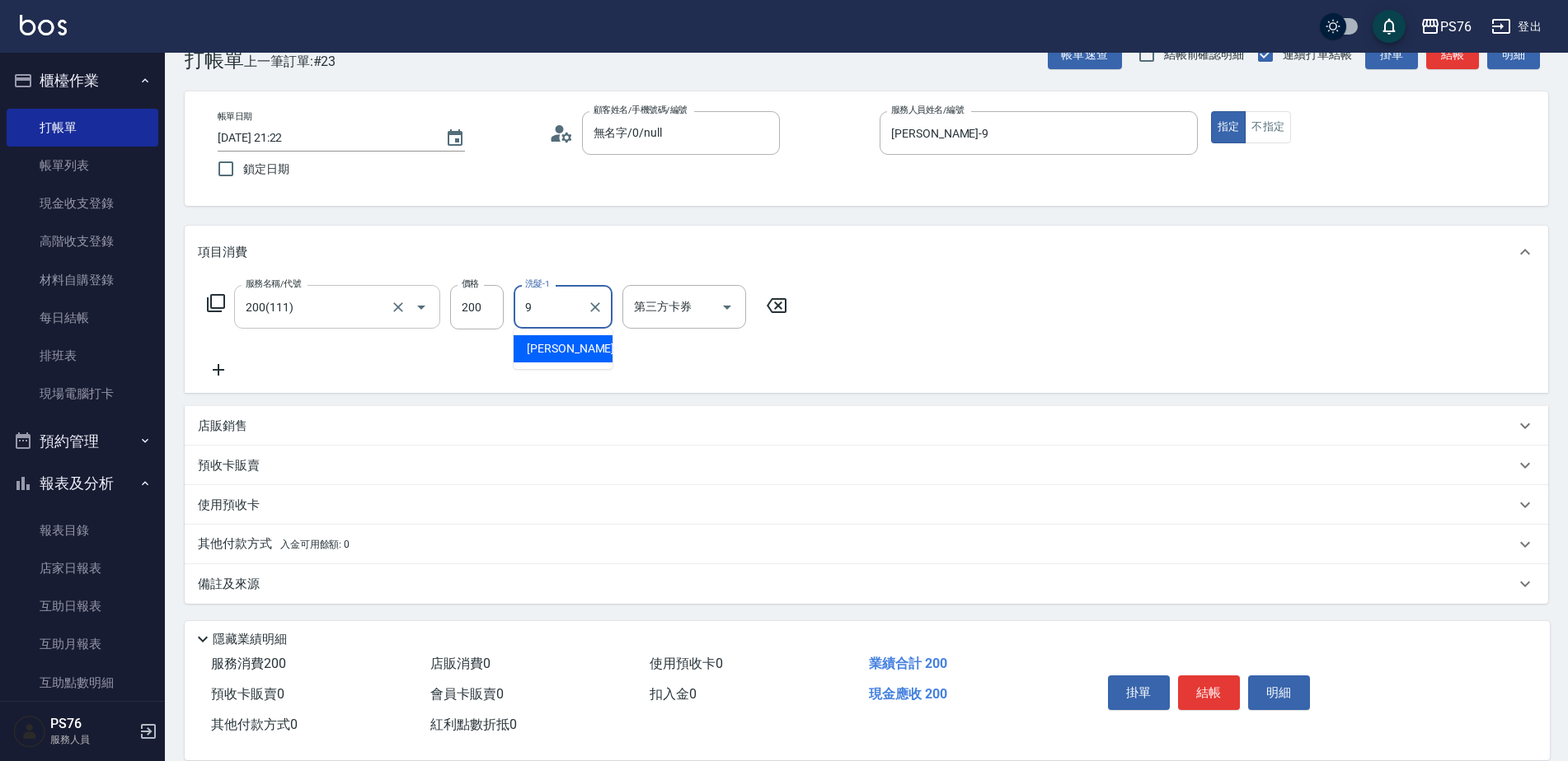
type input "劉憶彤-9"
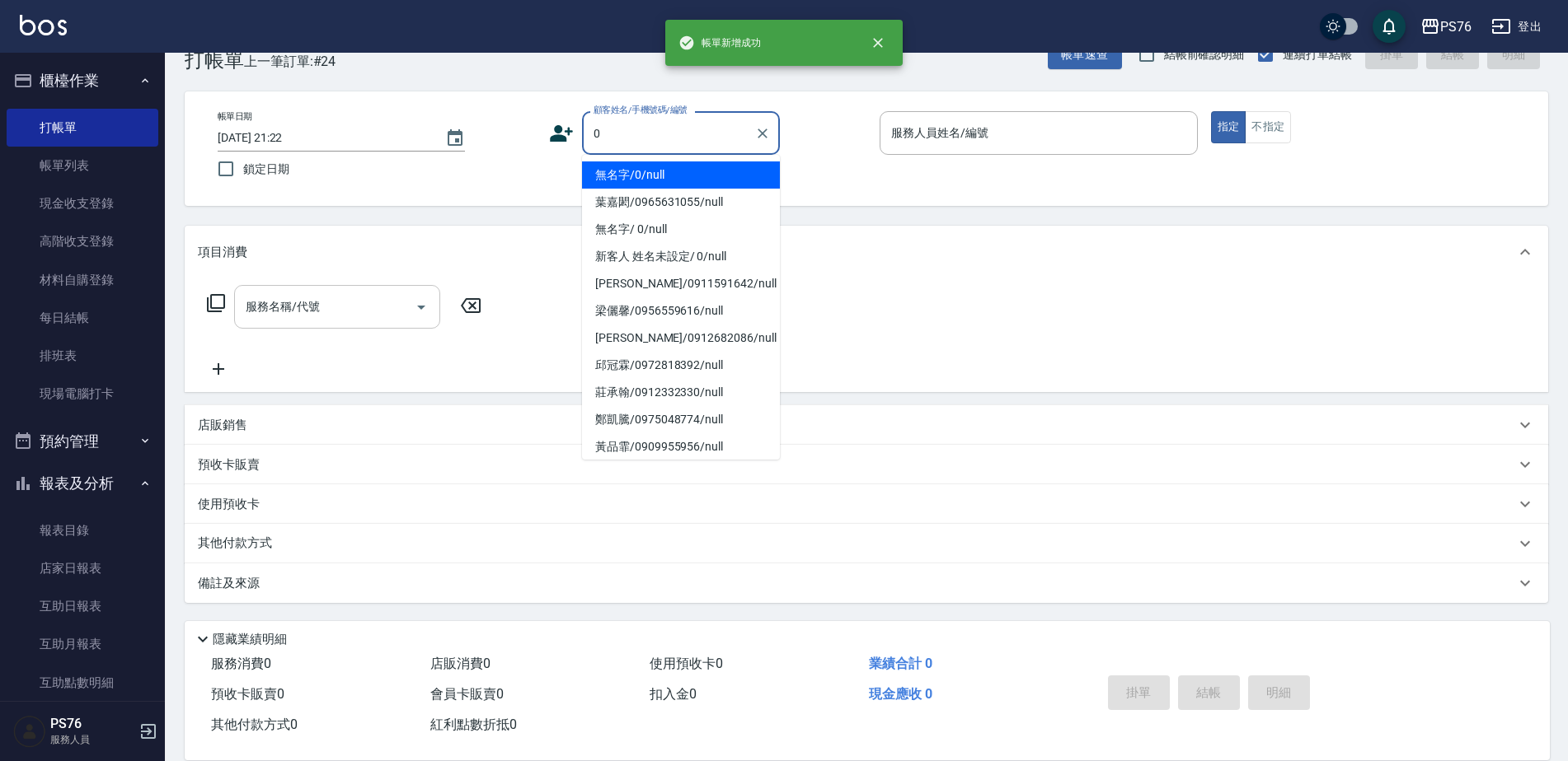
type input "無名字/0/null"
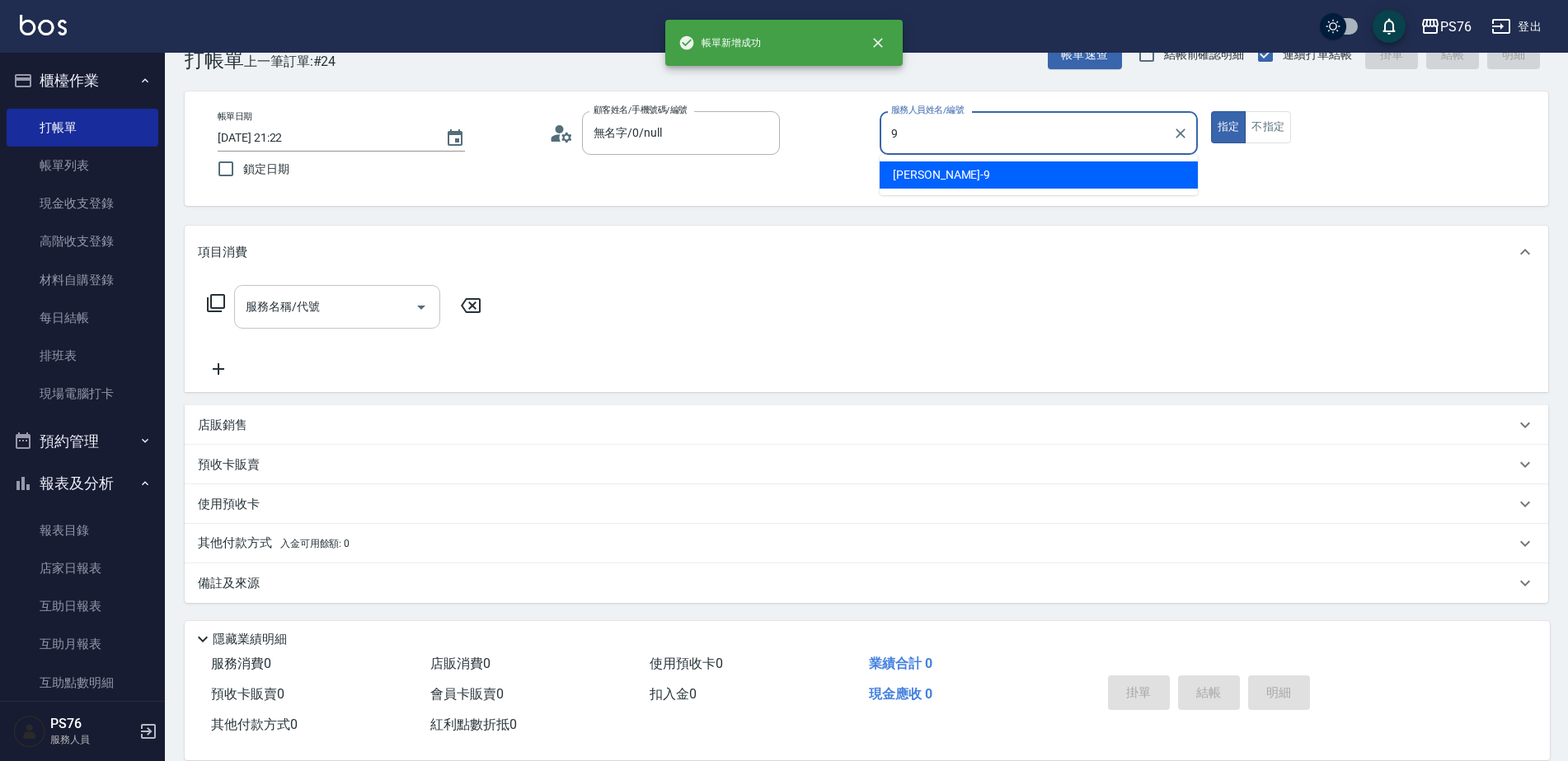
type input "劉憶彤-9"
type button "true"
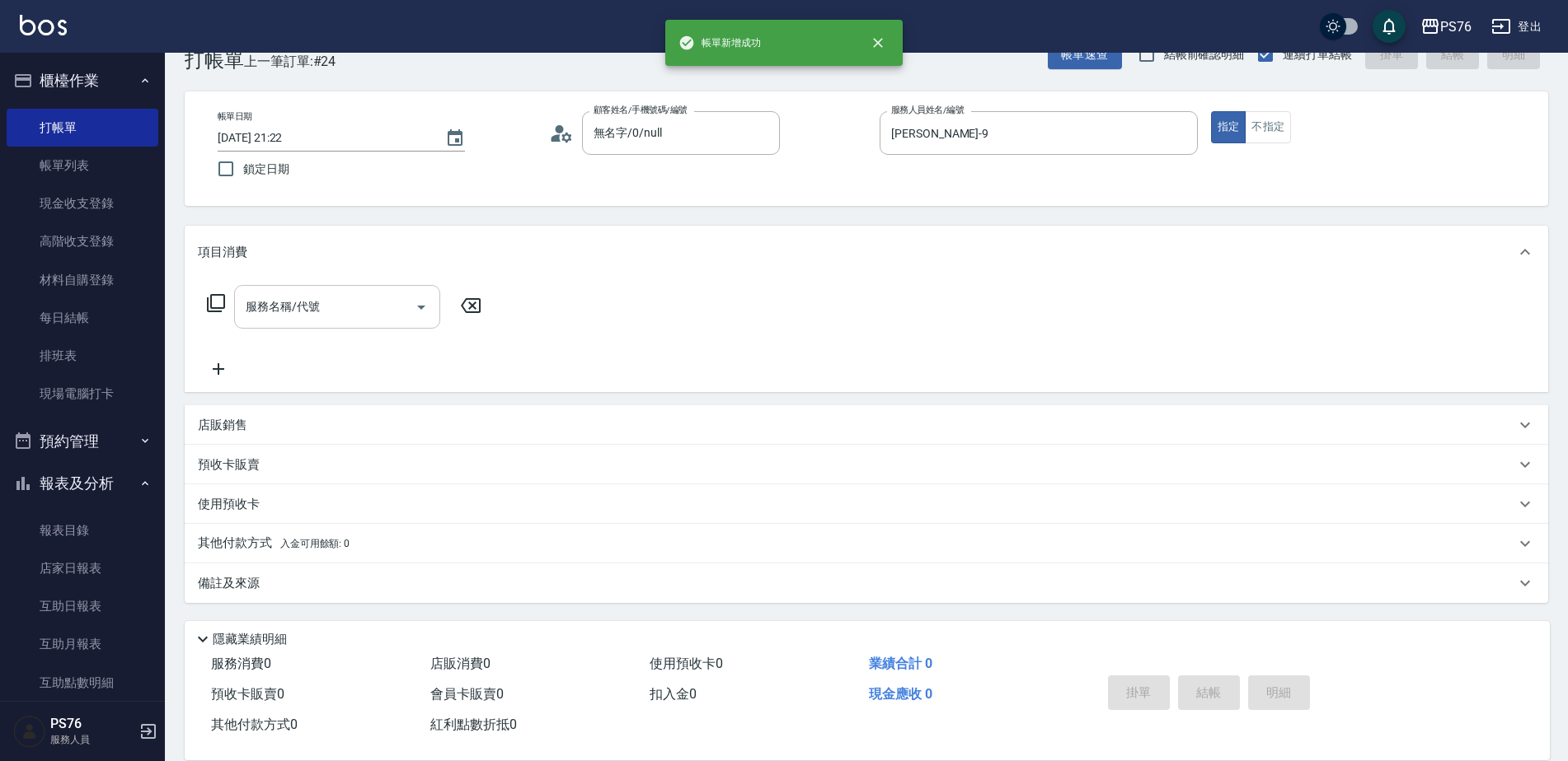
click at [360, 313] on input "服務名稱/代號" at bounding box center [324, 307] width 167 height 29
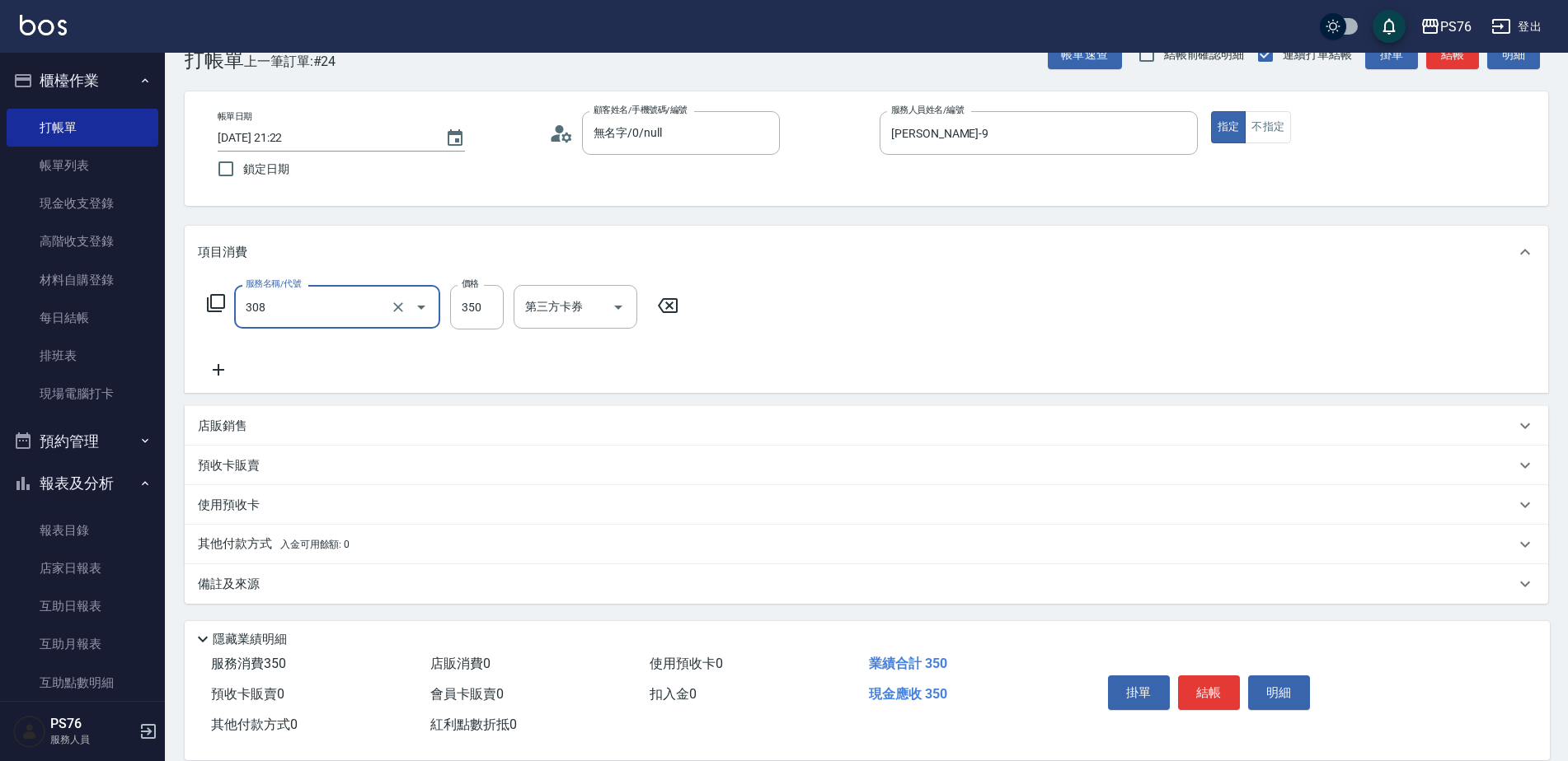
type input "洗+剪(308)"
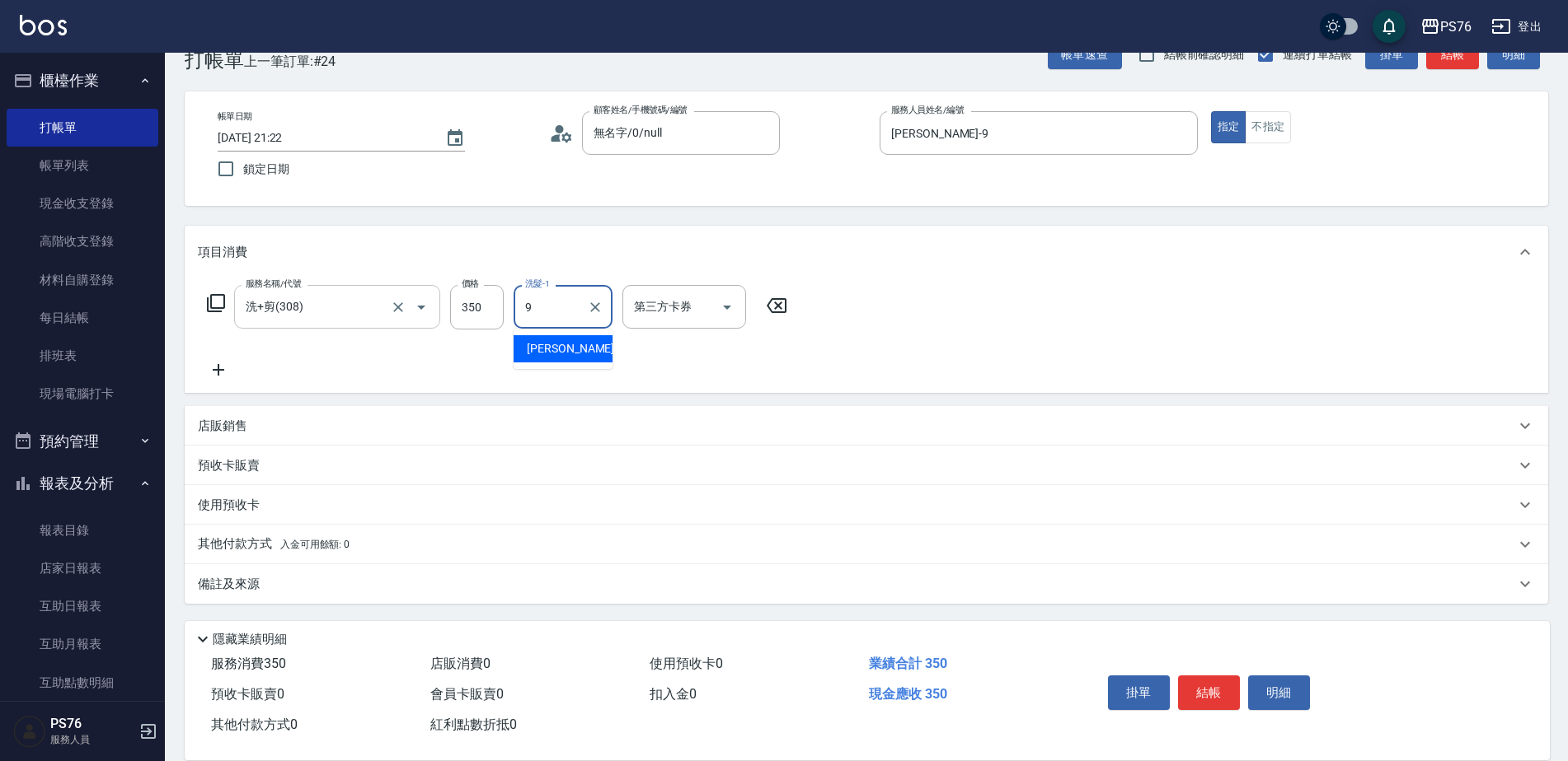
type input "劉憶彤-9"
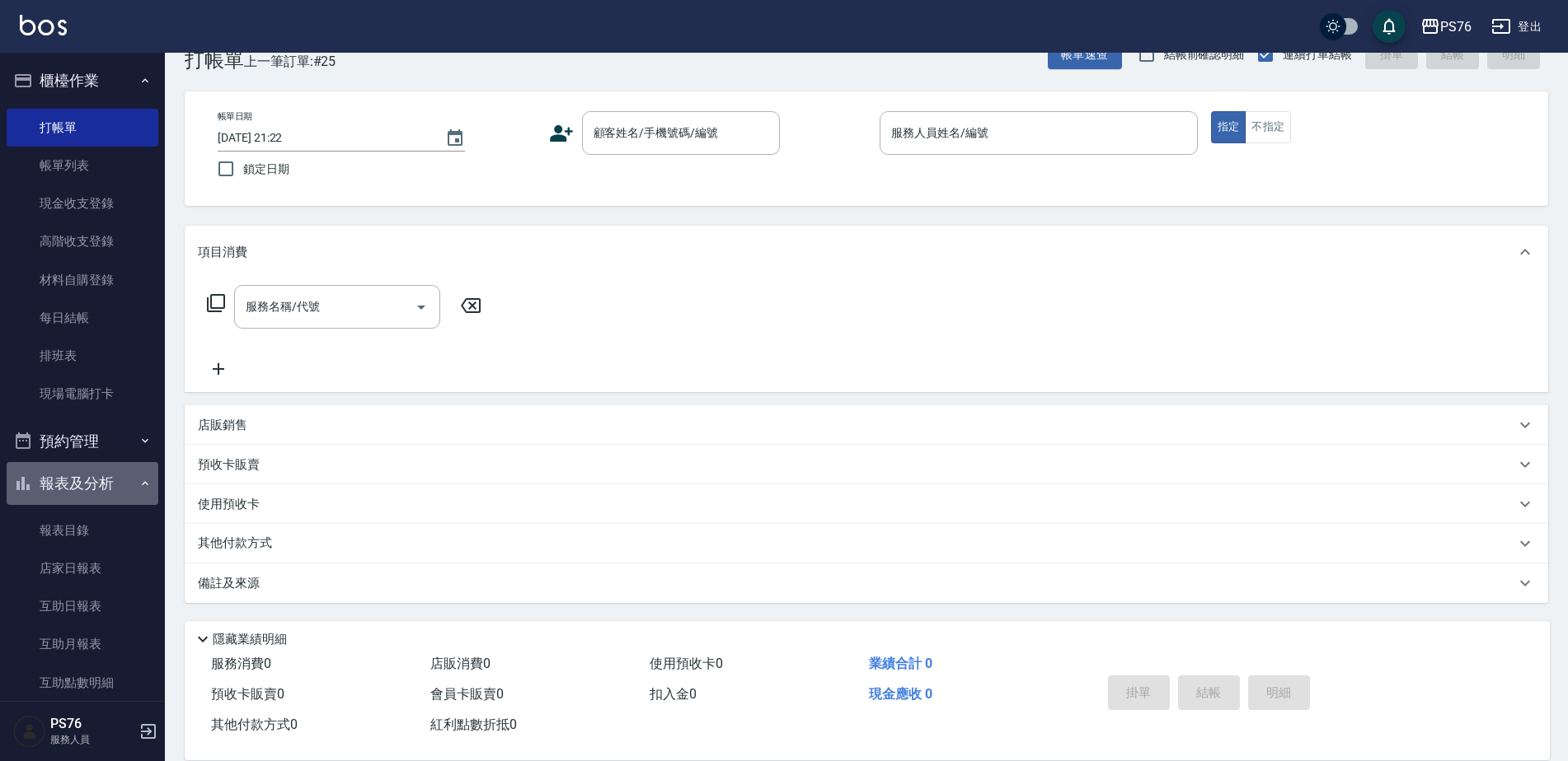
click at [91, 471] on button "報表及分析" at bounding box center [82, 483] width 151 height 43
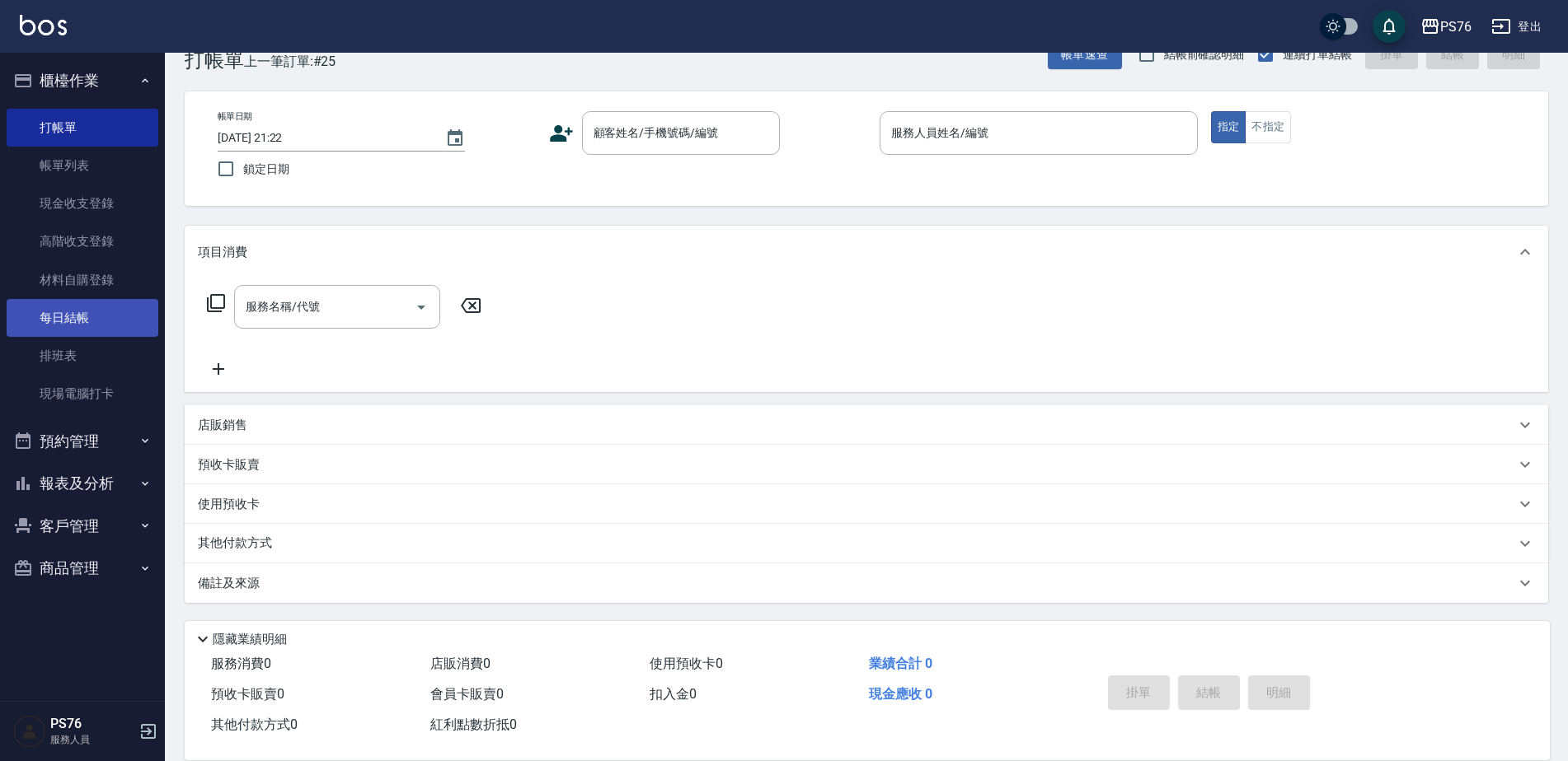
click at [78, 323] on link "每日結帳" at bounding box center [82, 318] width 151 height 38
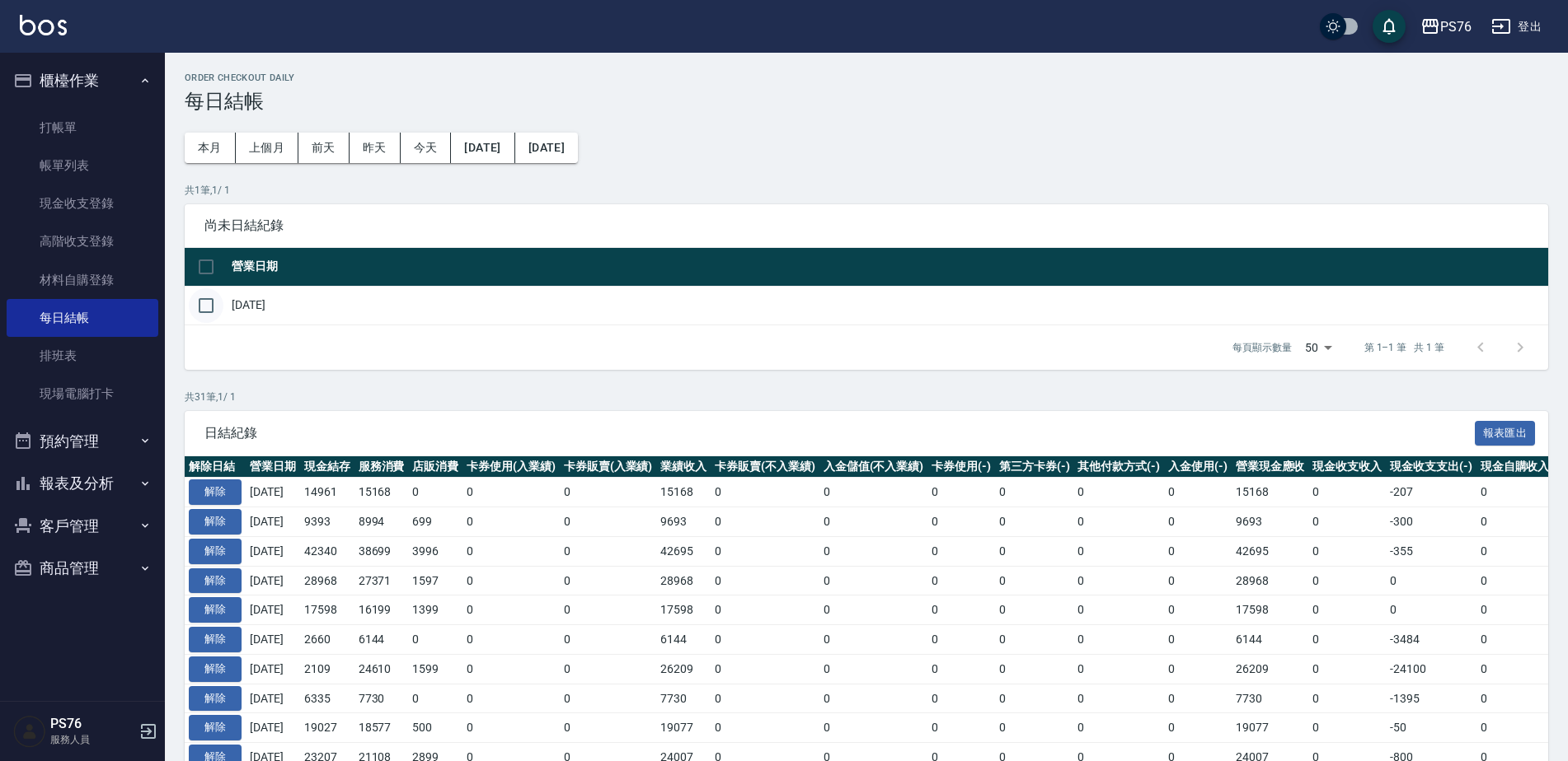
click at [206, 318] on input "checkbox" at bounding box center [206, 305] width 34 height 34
checkbox input "true"
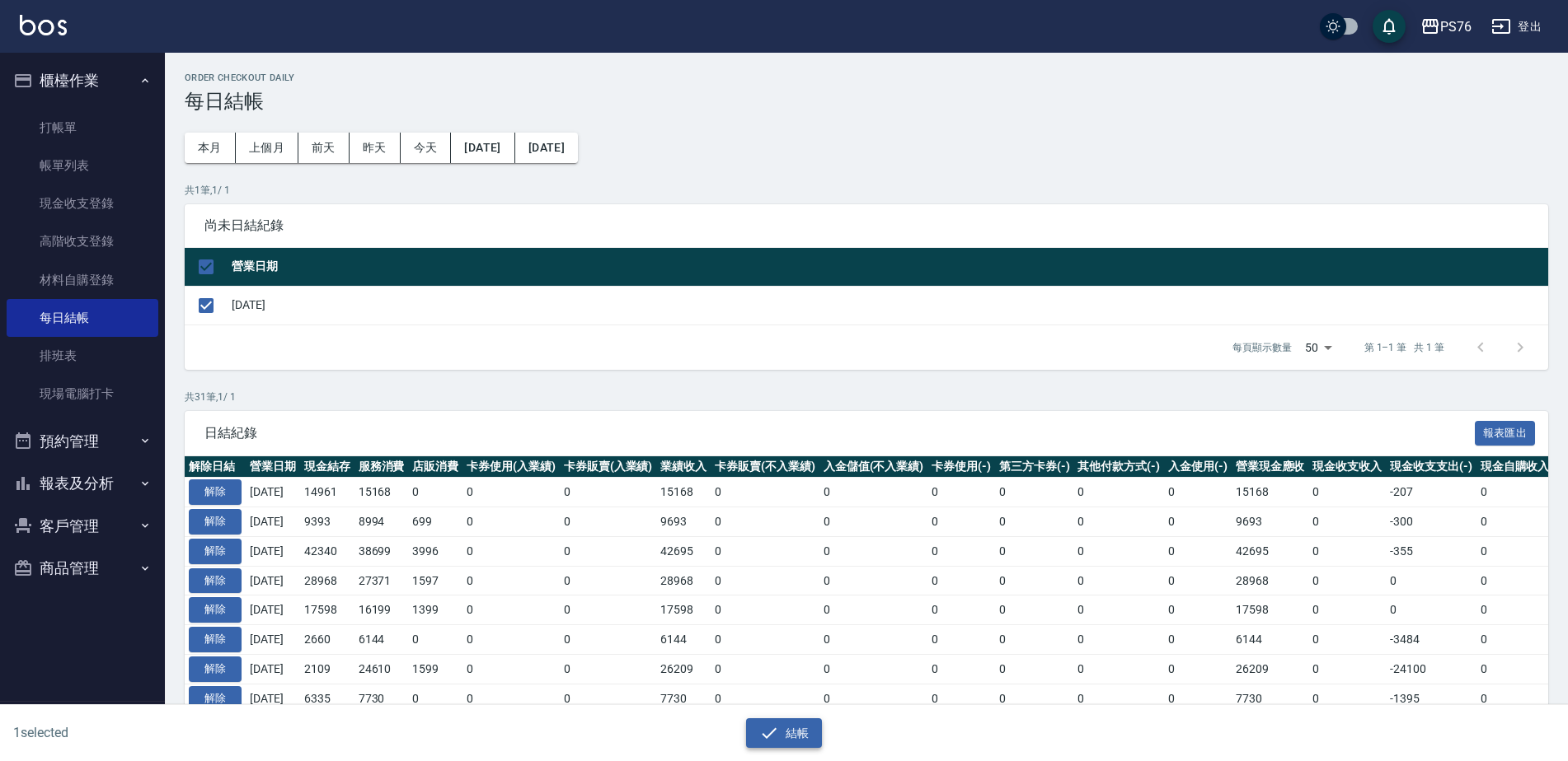
click at [787, 733] on button "結帳" at bounding box center [784, 734] width 77 height 31
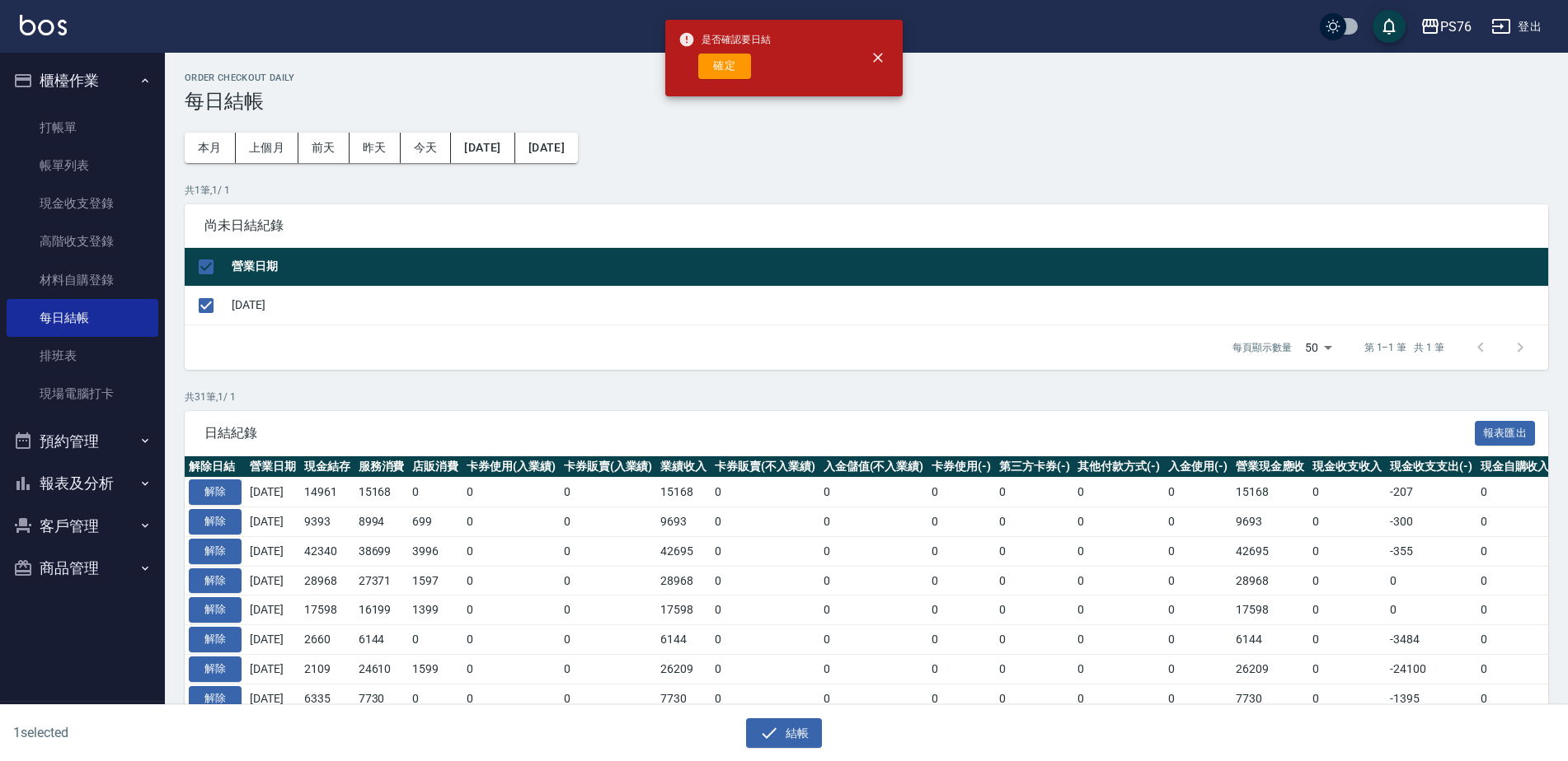
click at [692, 59] on div "確定" at bounding box center [724, 66] width 92 height 25
click at [714, 65] on button "確定" at bounding box center [724, 66] width 53 height 25
checkbox input "false"
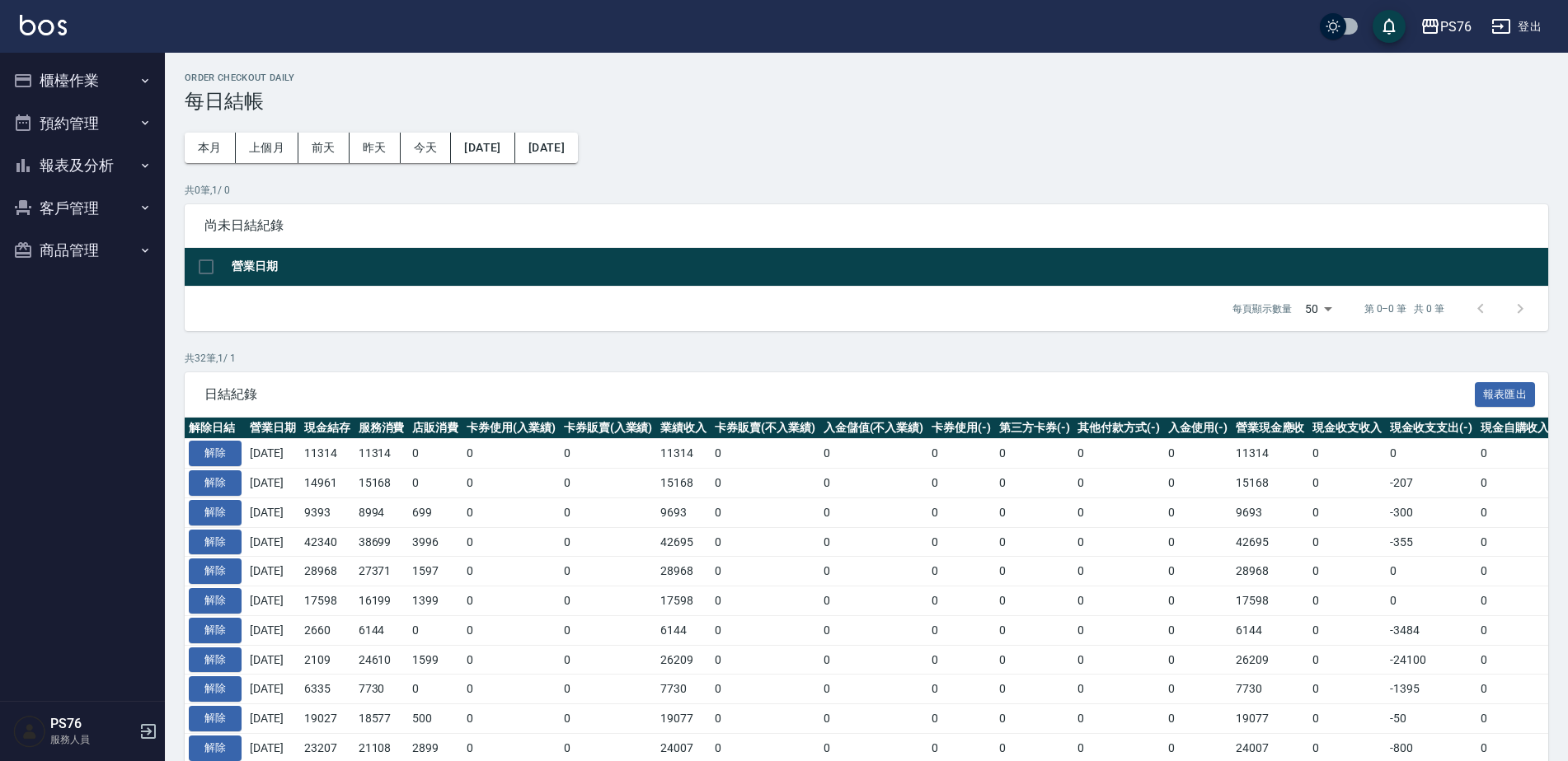
click at [65, 169] on button "報表及分析" at bounding box center [82, 165] width 151 height 43
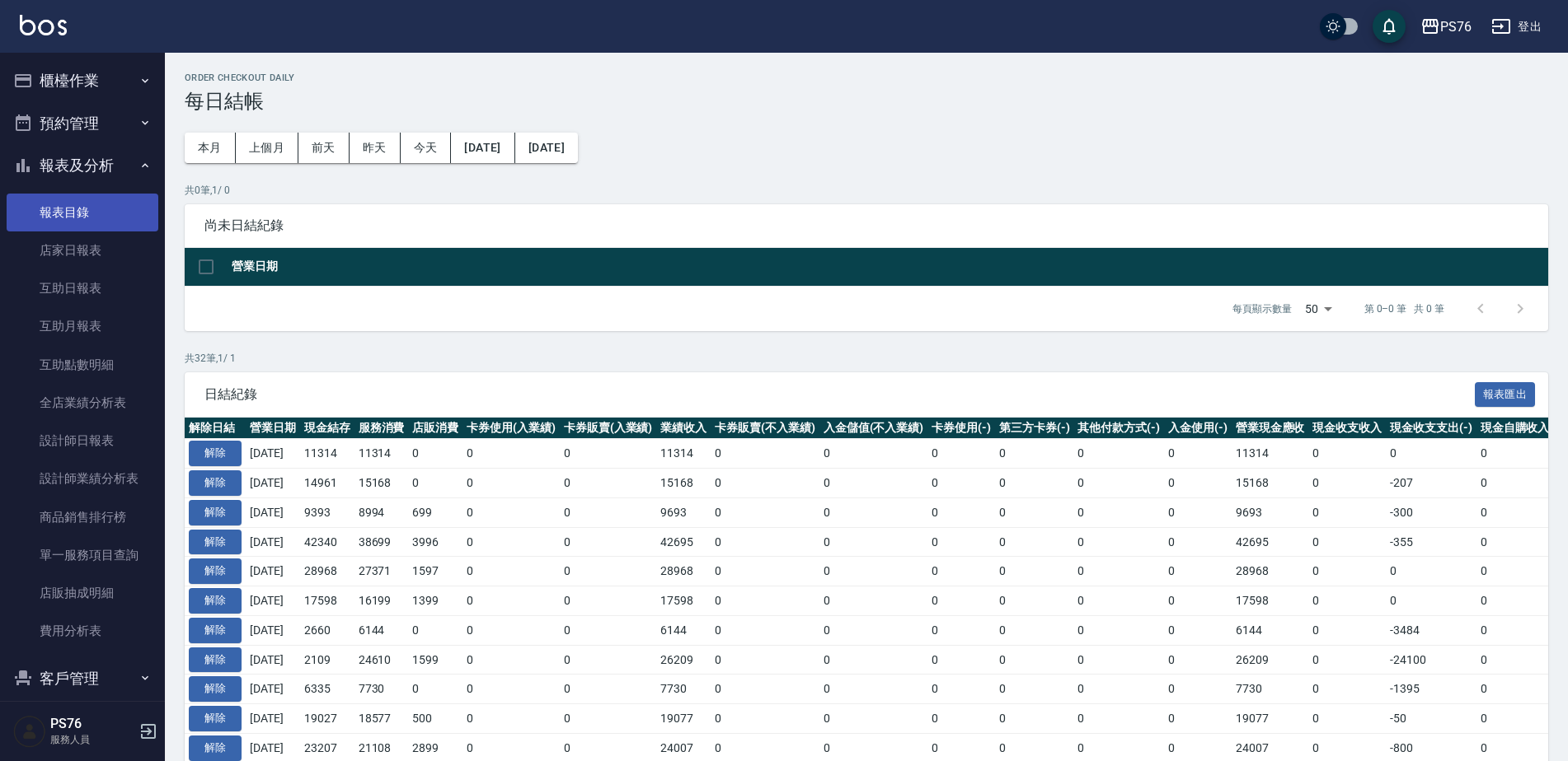
click at [88, 227] on link "報表目錄" at bounding box center [82, 213] width 151 height 38
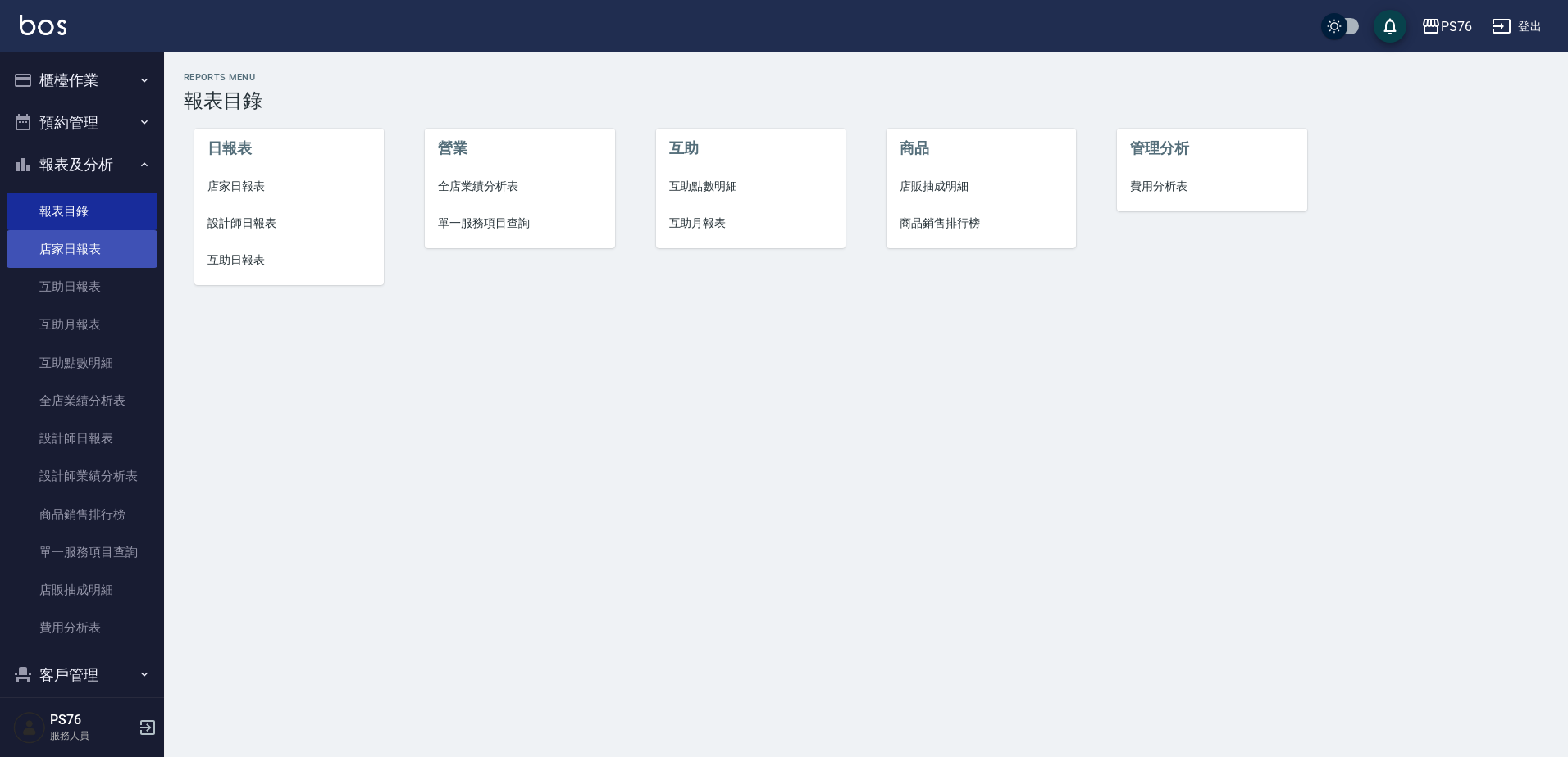
click at [92, 243] on link "店家日報表" at bounding box center [81, 250] width 151 height 38
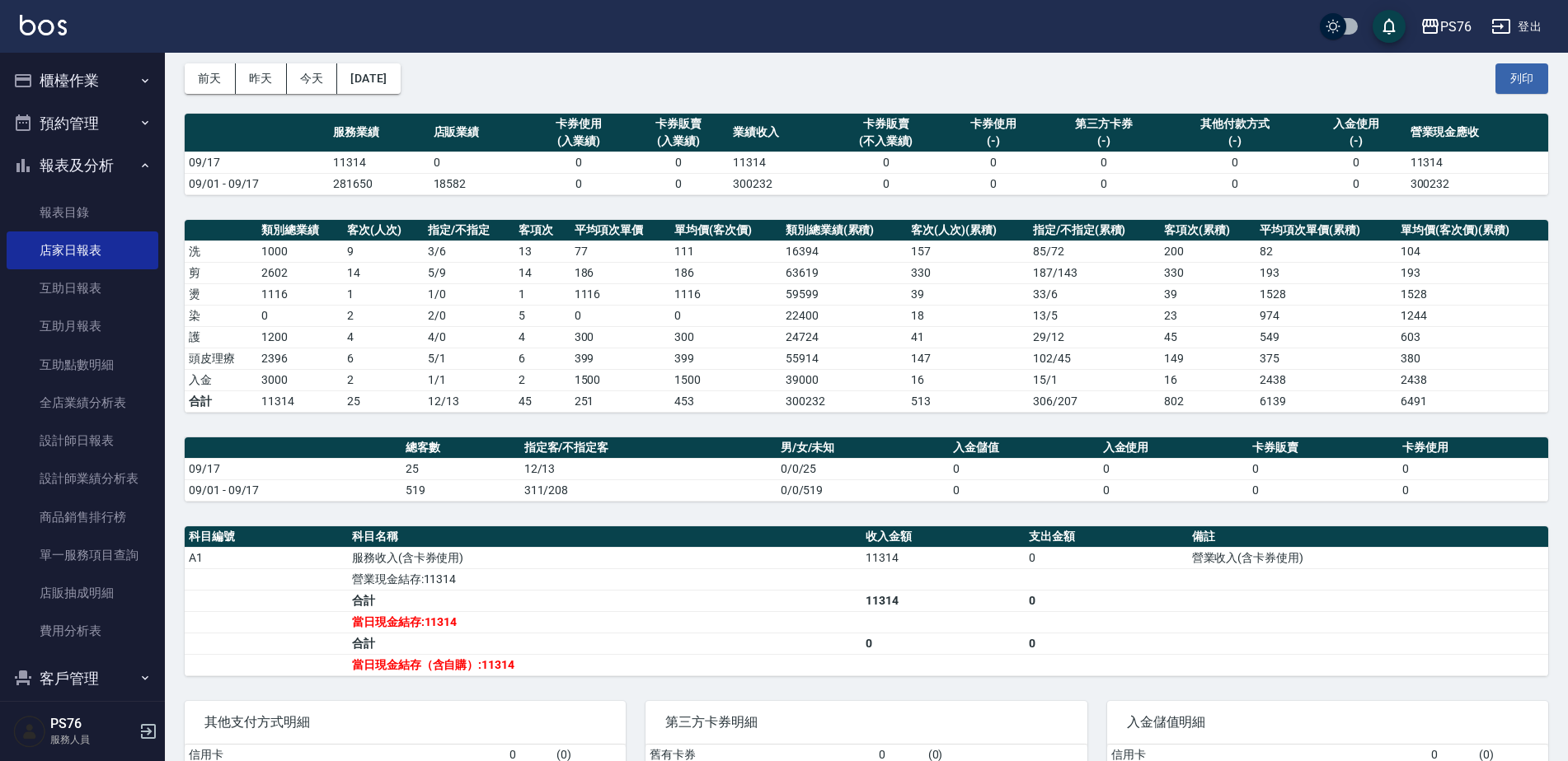
scroll to position [82, 0]
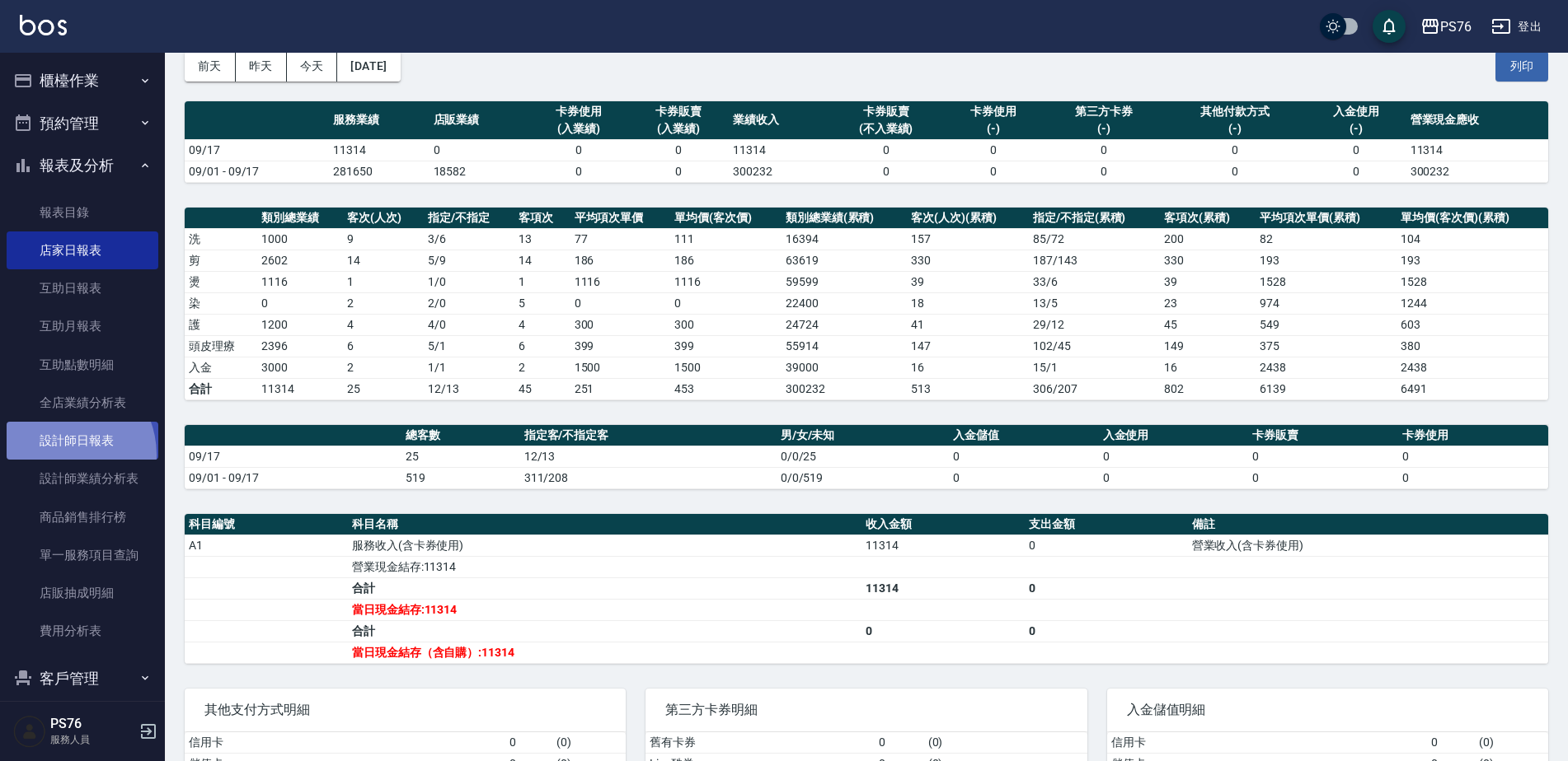
click at [59, 455] on link "設計師日報表" at bounding box center [82, 441] width 151 height 38
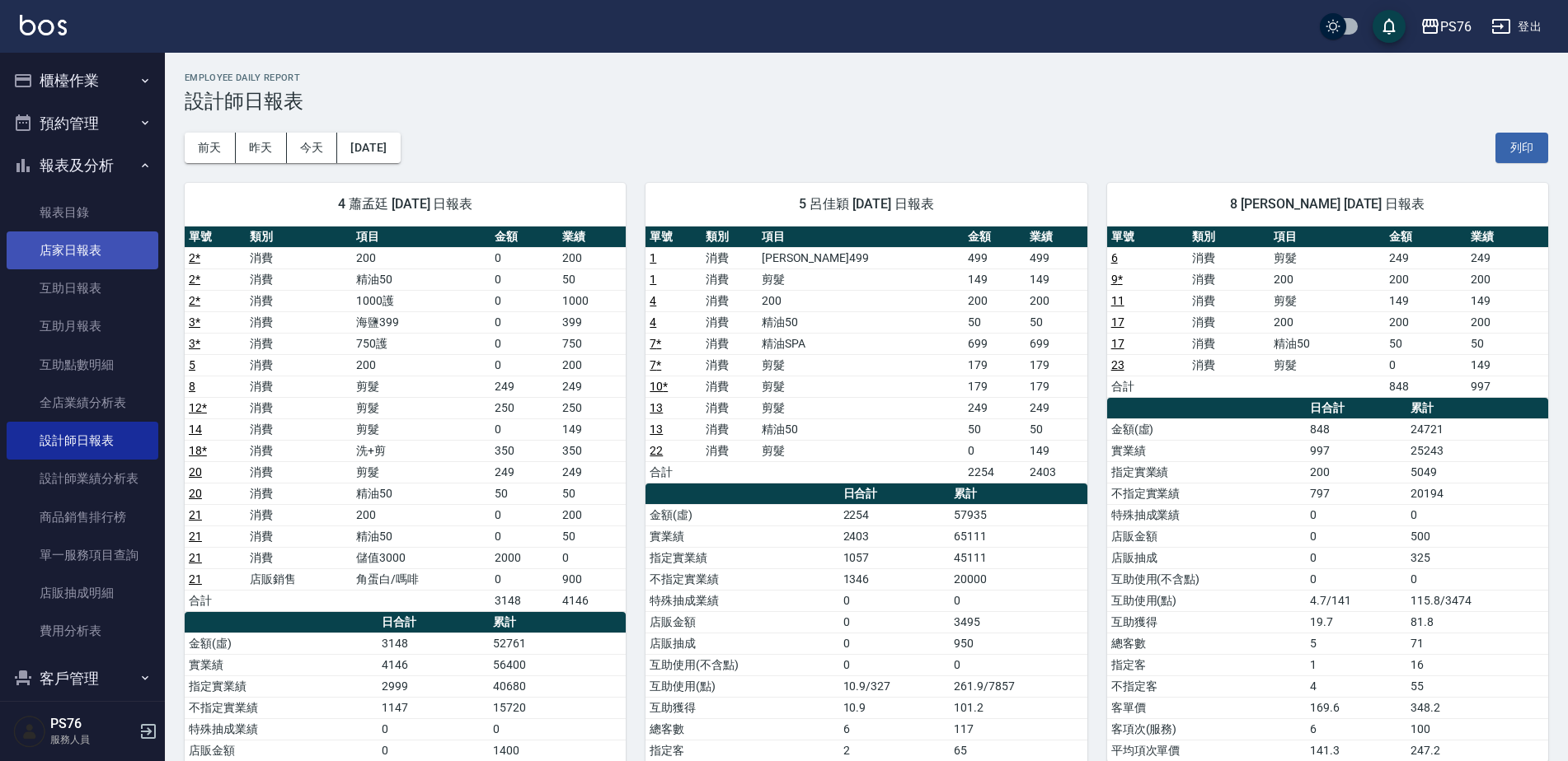
click at [102, 249] on link "店家日報表" at bounding box center [82, 251] width 151 height 38
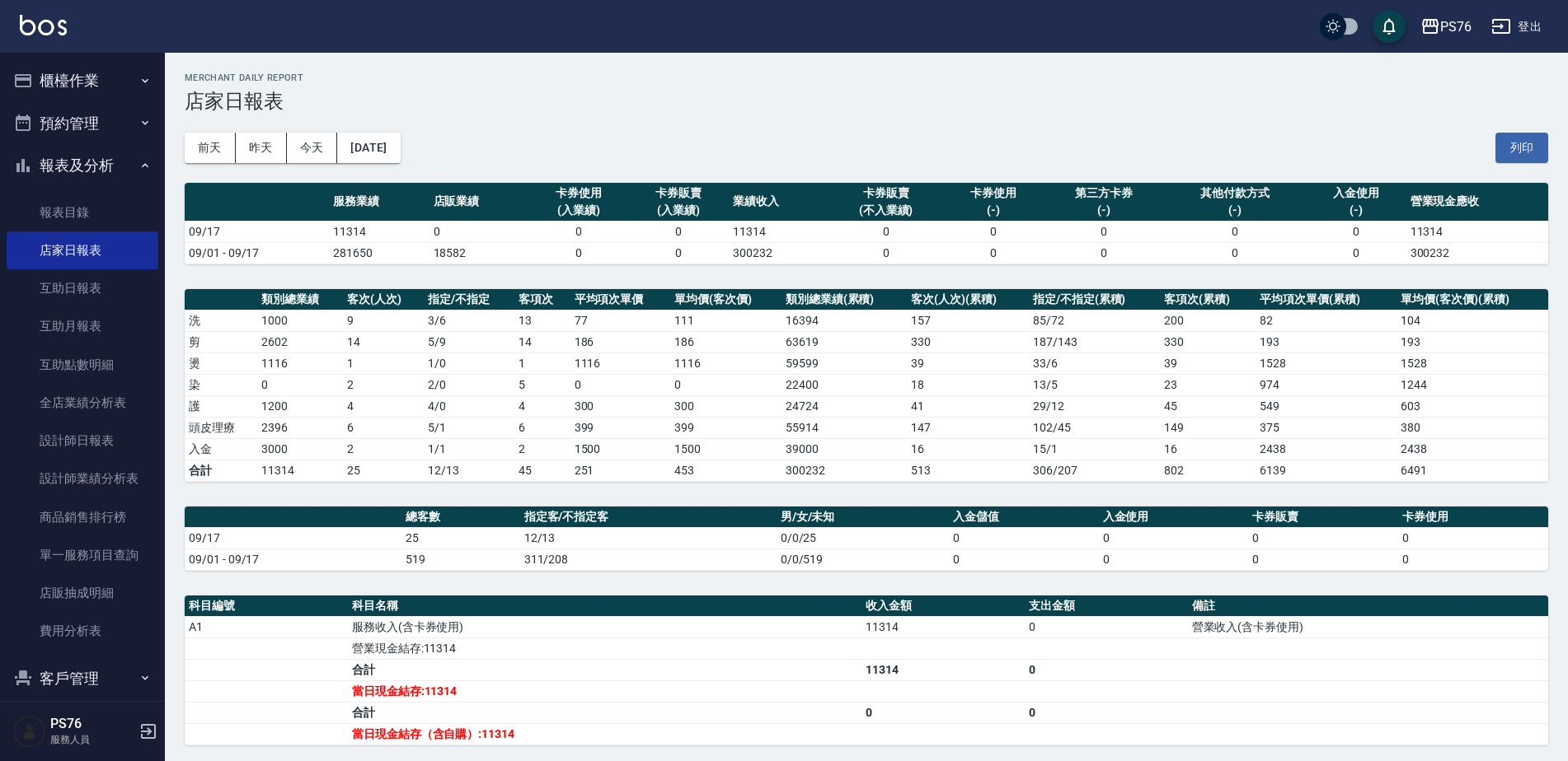
click at [1538, 41] on button "登出" at bounding box center [1516, 27] width 63 height 31
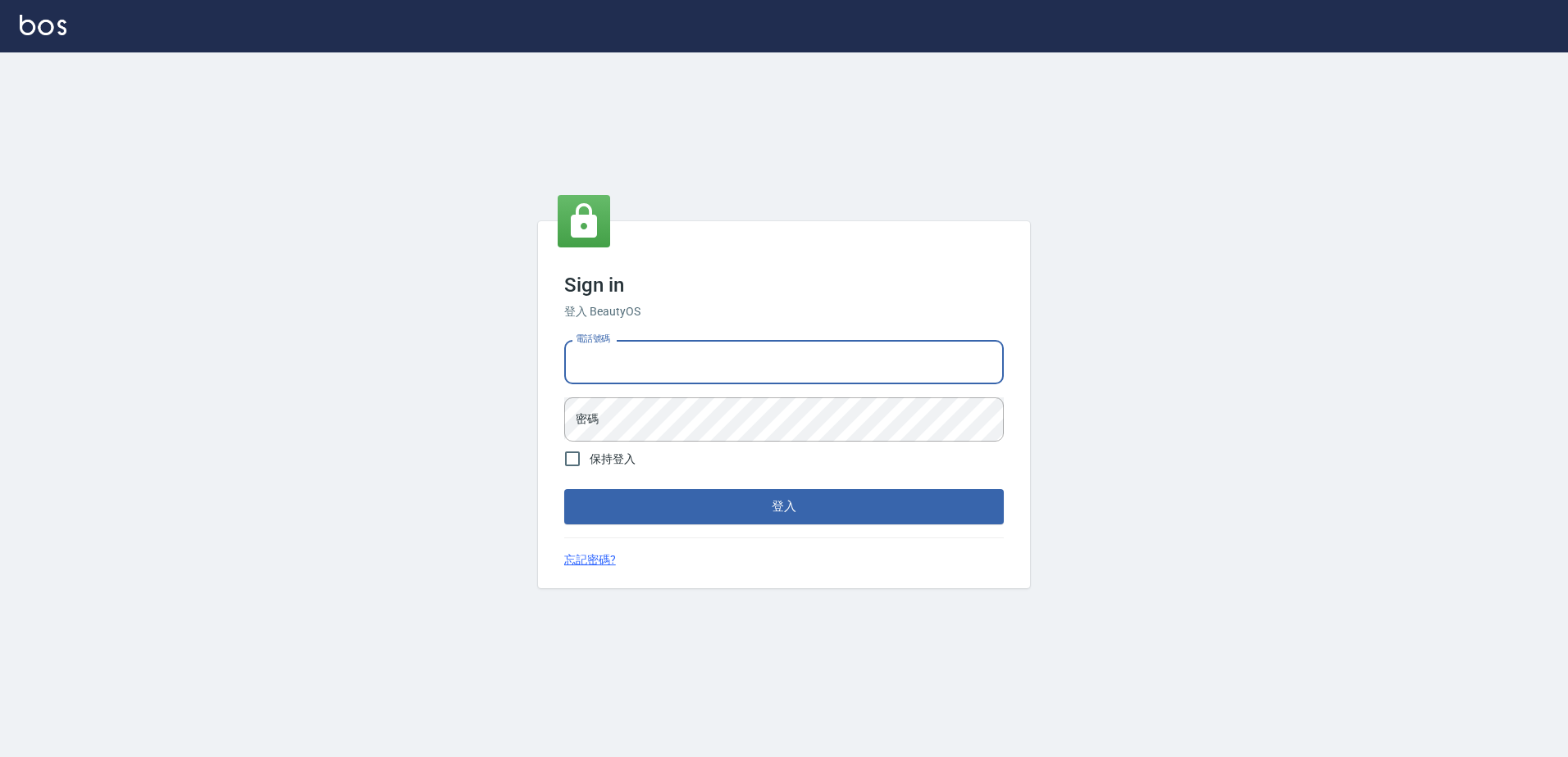
click at [646, 383] on input "電話號碼" at bounding box center [784, 361] width 439 height 44
type input "0426865599"
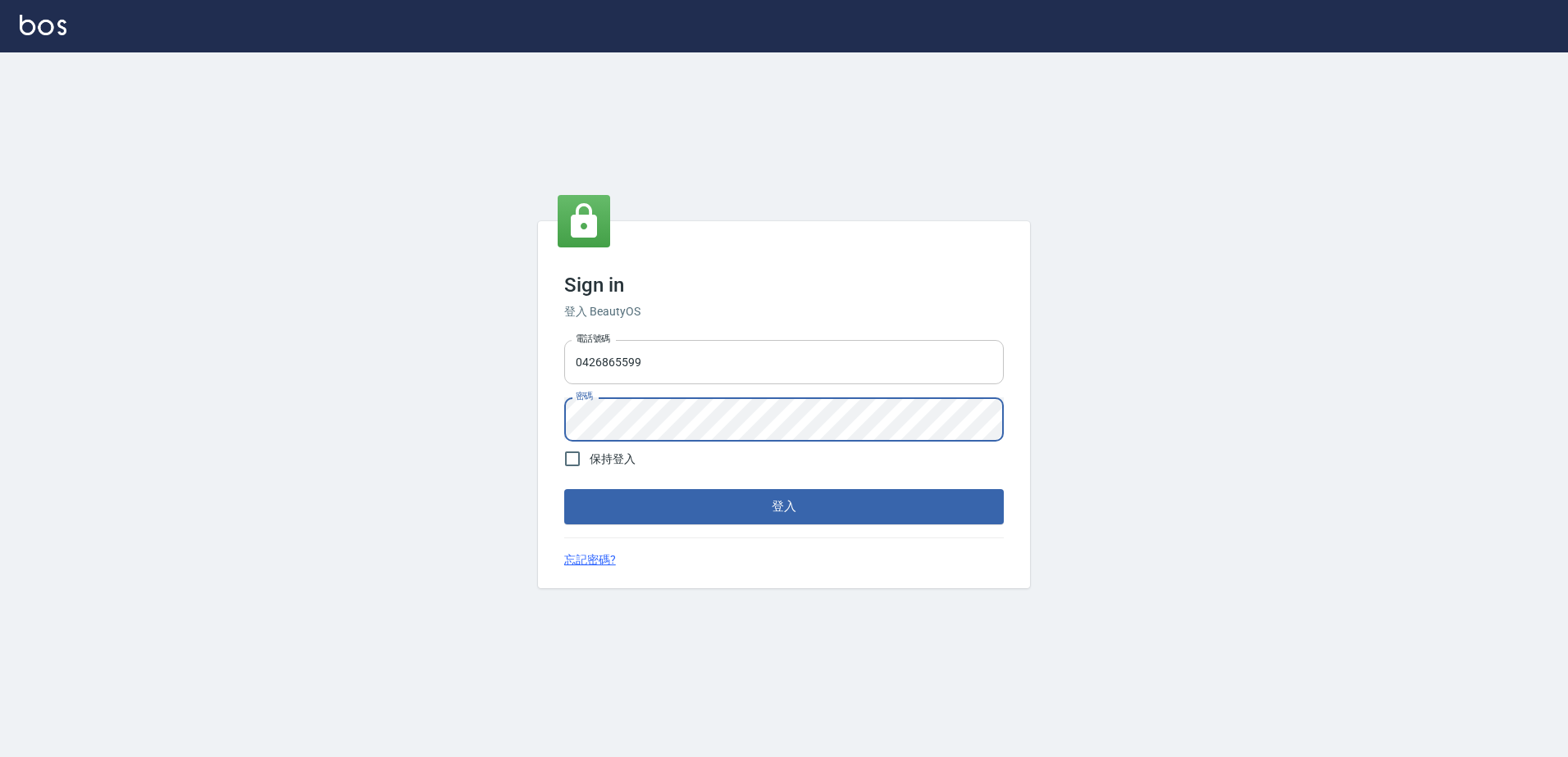
click at [564, 489] on button "登入" at bounding box center [784, 506] width 439 height 34
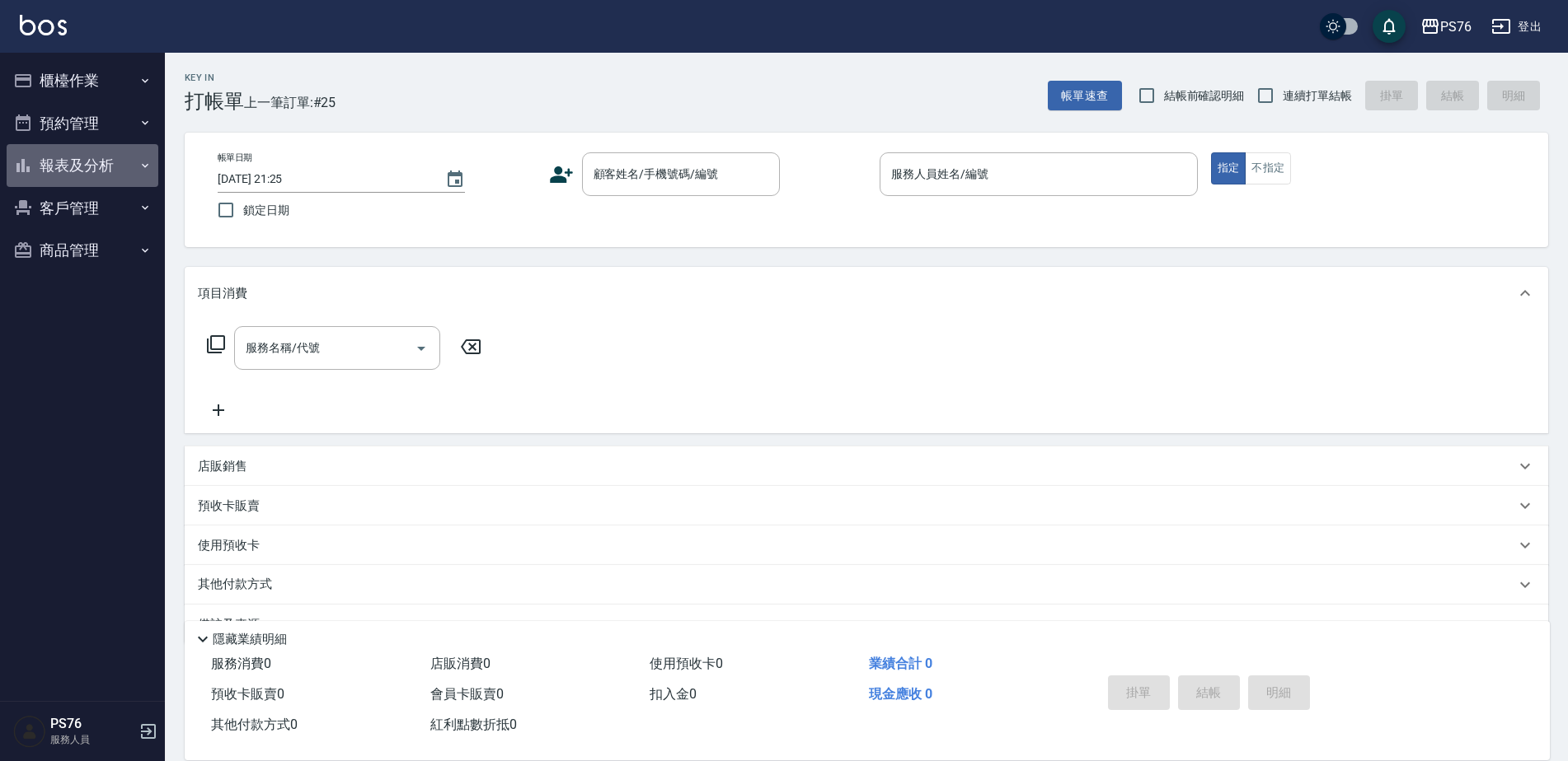
click at [117, 166] on button "報表及分析" at bounding box center [82, 165] width 151 height 43
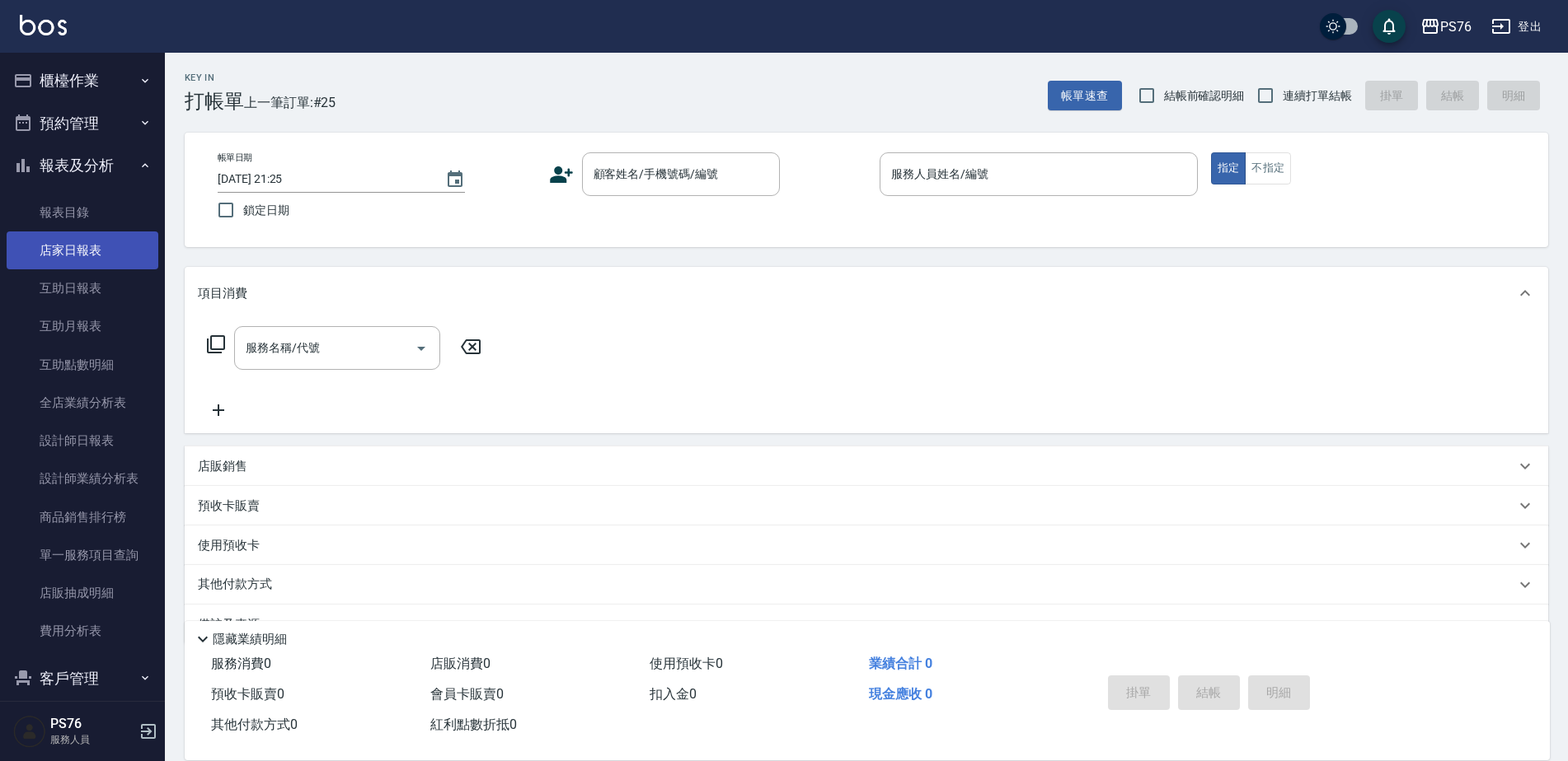
click at [112, 257] on link "店家日報表" at bounding box center [82, 251] width 151 height 38
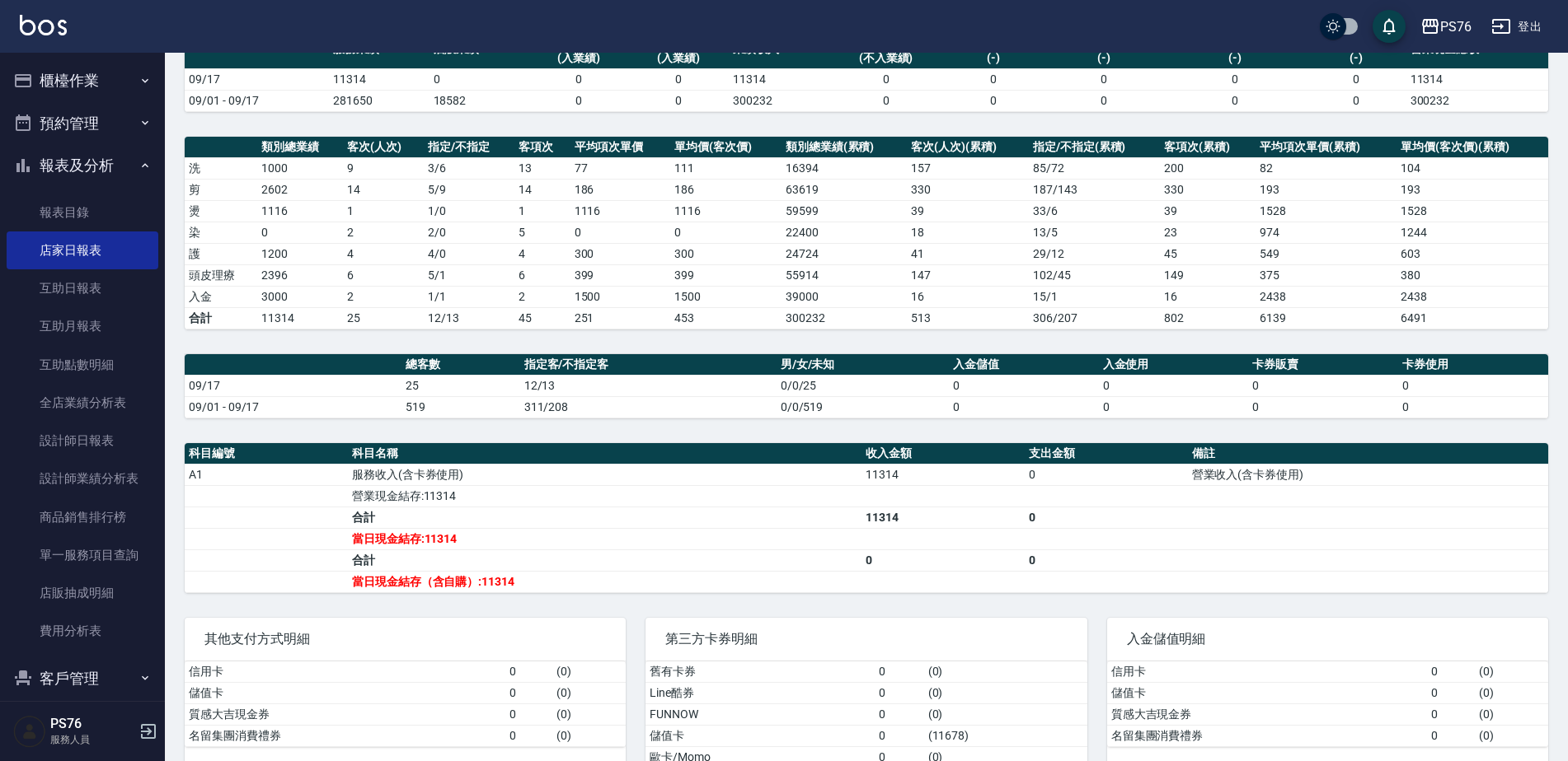
scroll to position [142, 0]
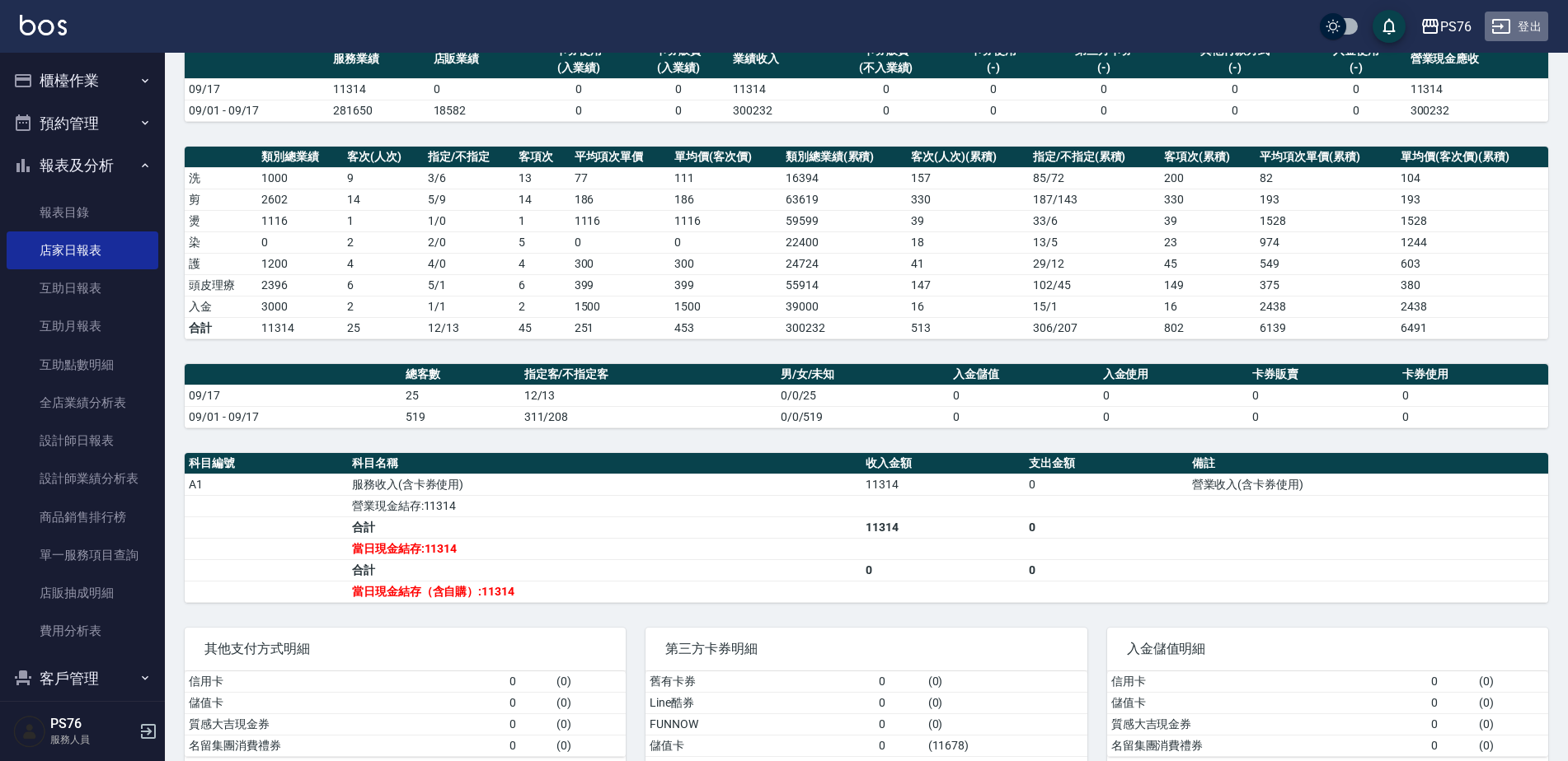
click at [1515, 25] on button "登出" at bounding box center [1516, 27] width 63 height 31
